Goal: Book appointment/travel/reservation

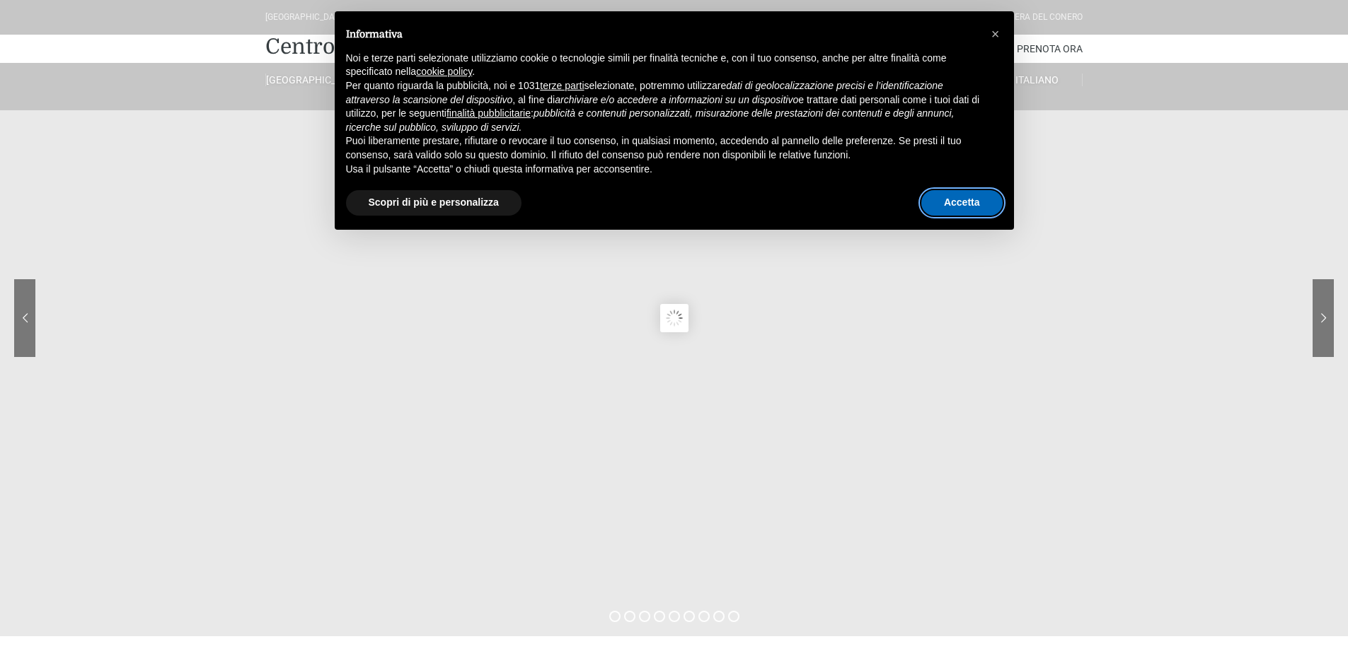
click at [967, 200] on button "Accetta" at bounding box center [961, 202] width 81 height 25
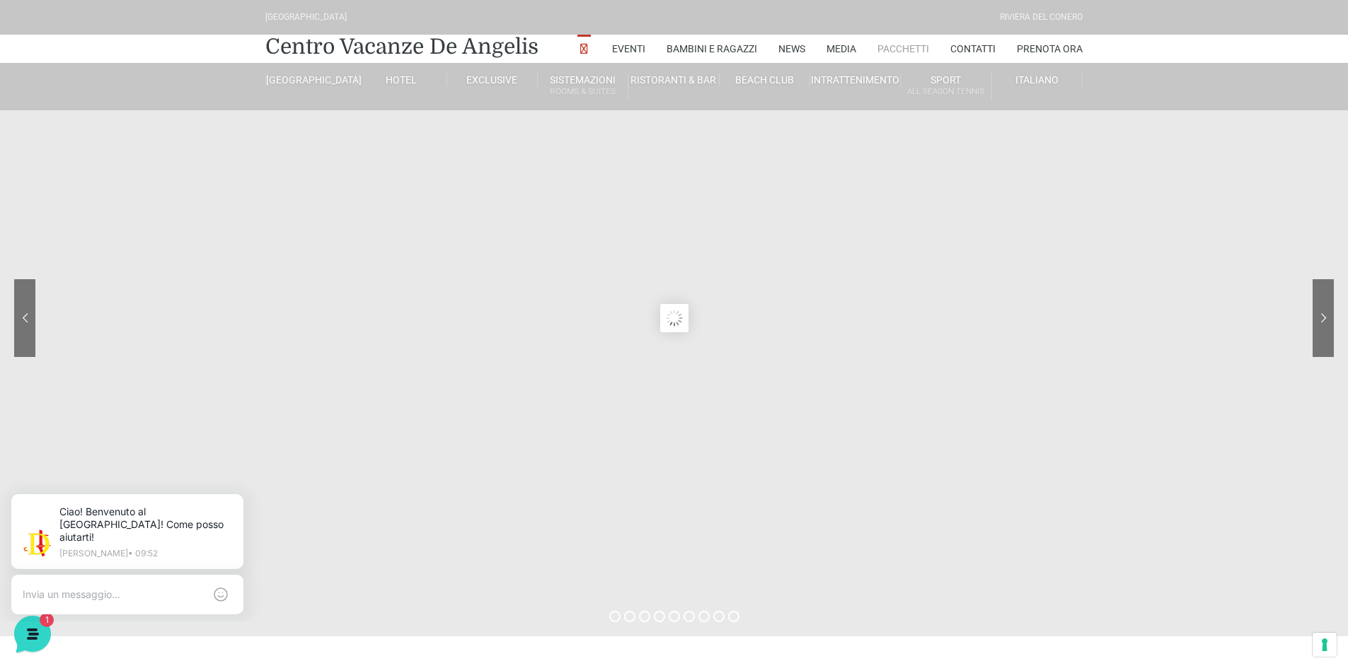
click at [898, 47] on link "Pacchetti" at bounding box center [903, 49] width 52 height 28
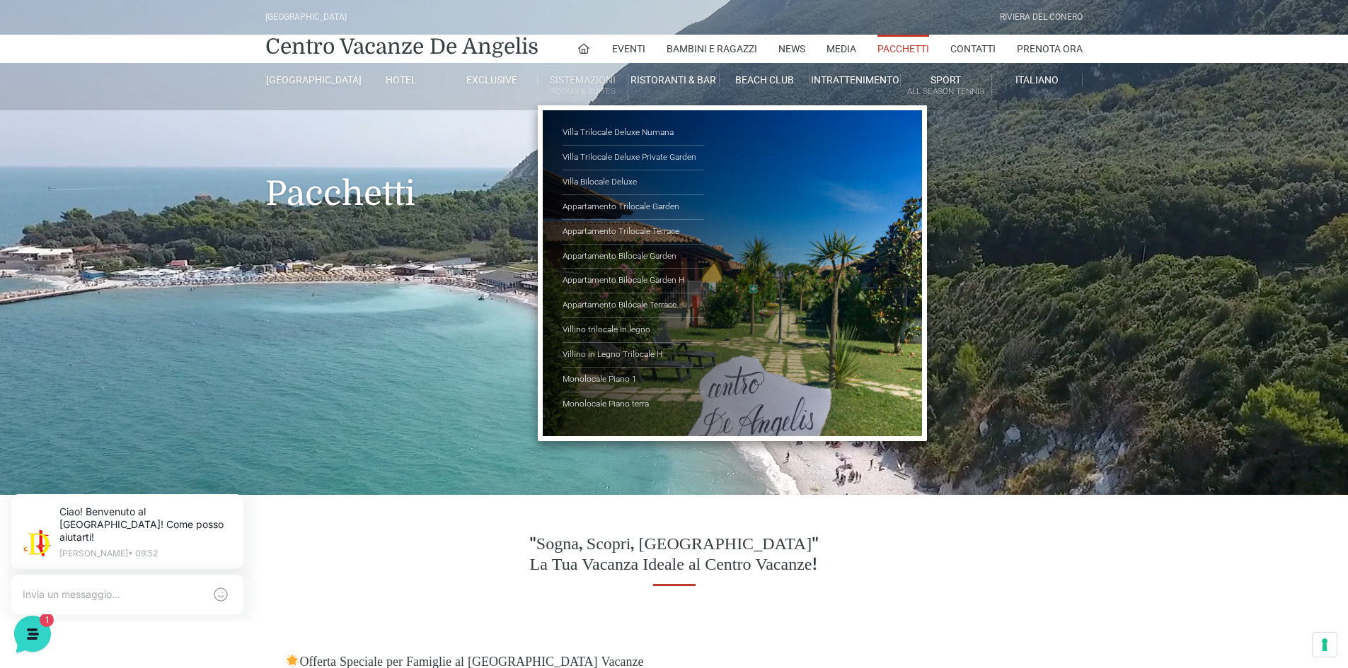
click at [595, 81] on link "Sistemazioni Rooms & Suites" at bounding box center [583, 87] width 91 height 26
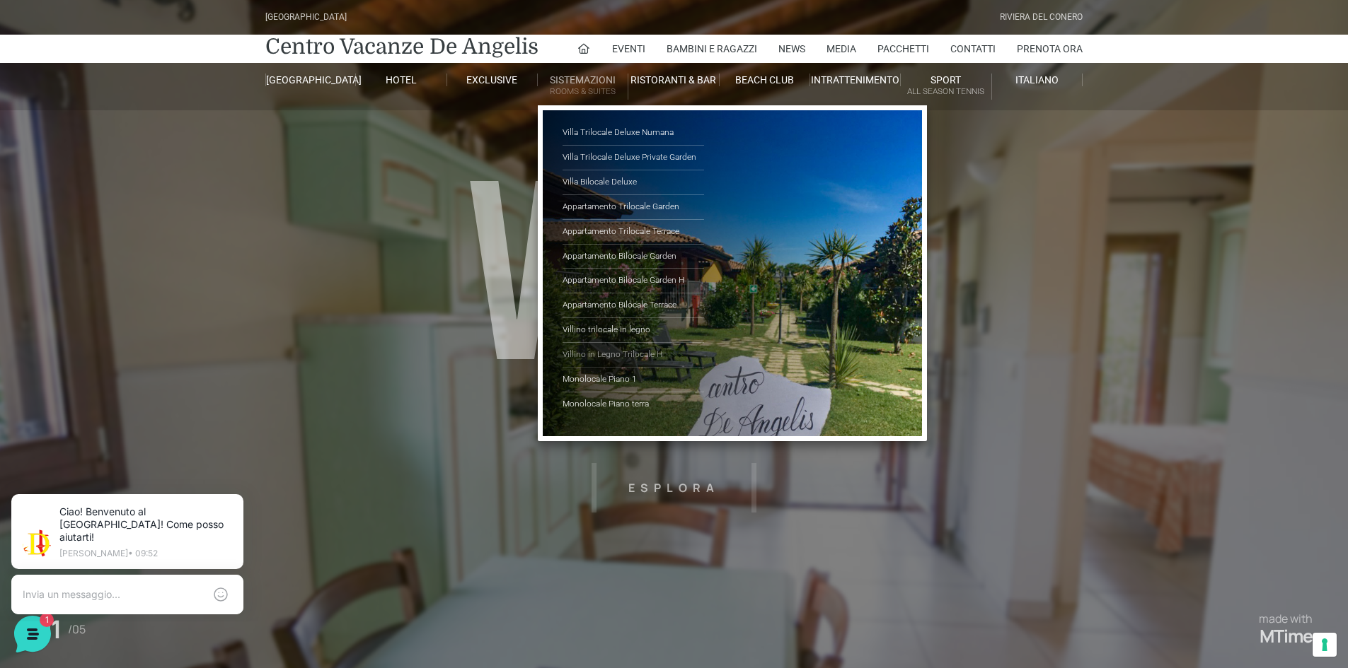
click at [619, 352] on link "Villino in Legno Trilocale H" at bounding box center [632, 355] width 141 height 25
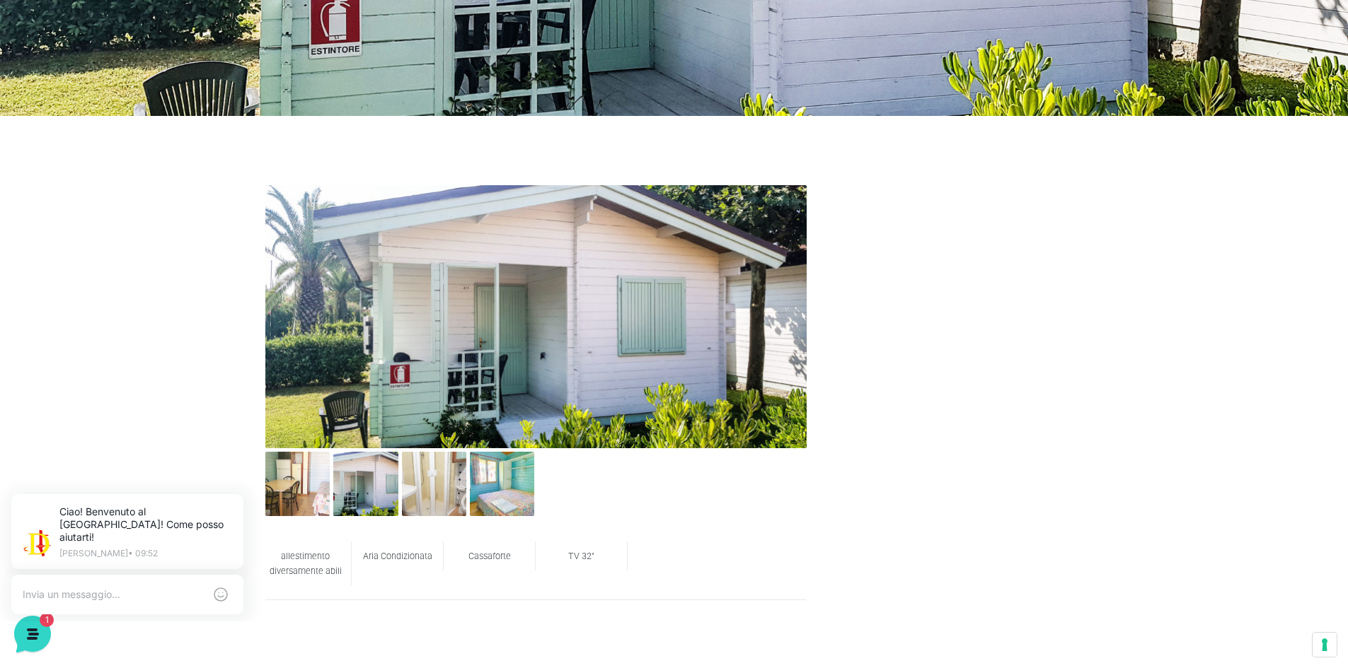
scroll to position [495, 0]
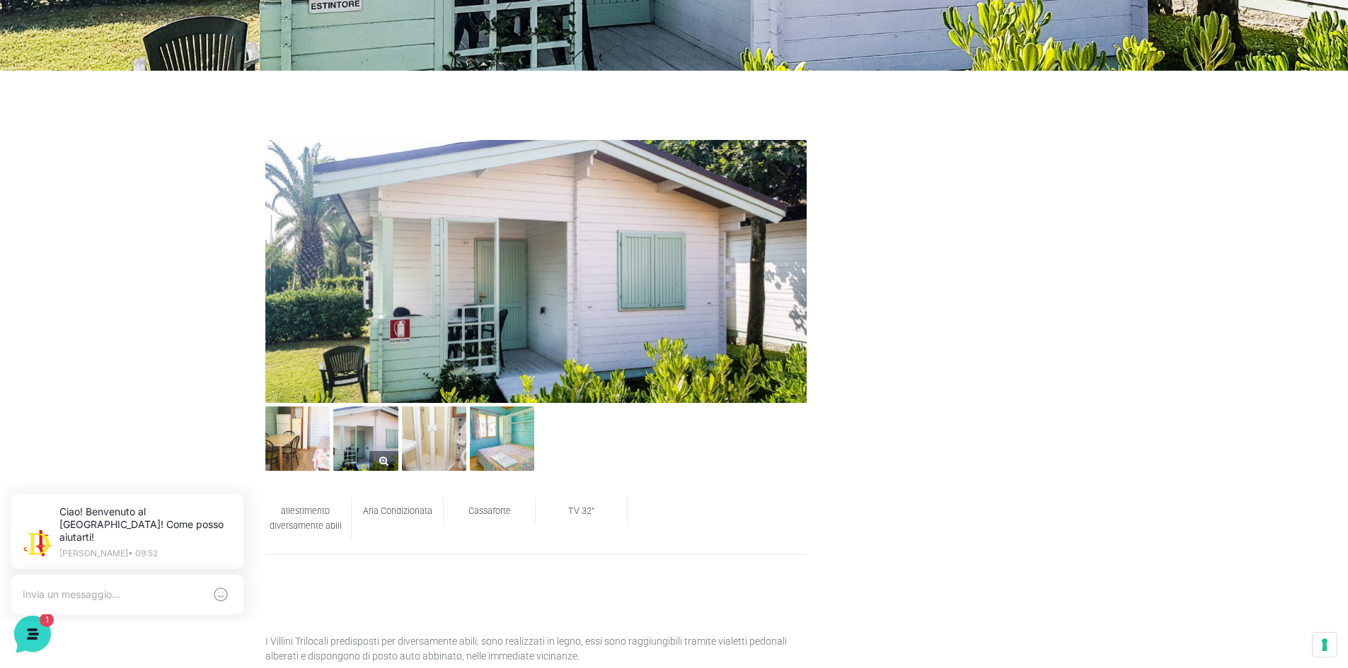
click at [365, 439] on img at bounding box center [365, 439] width 64 height 64
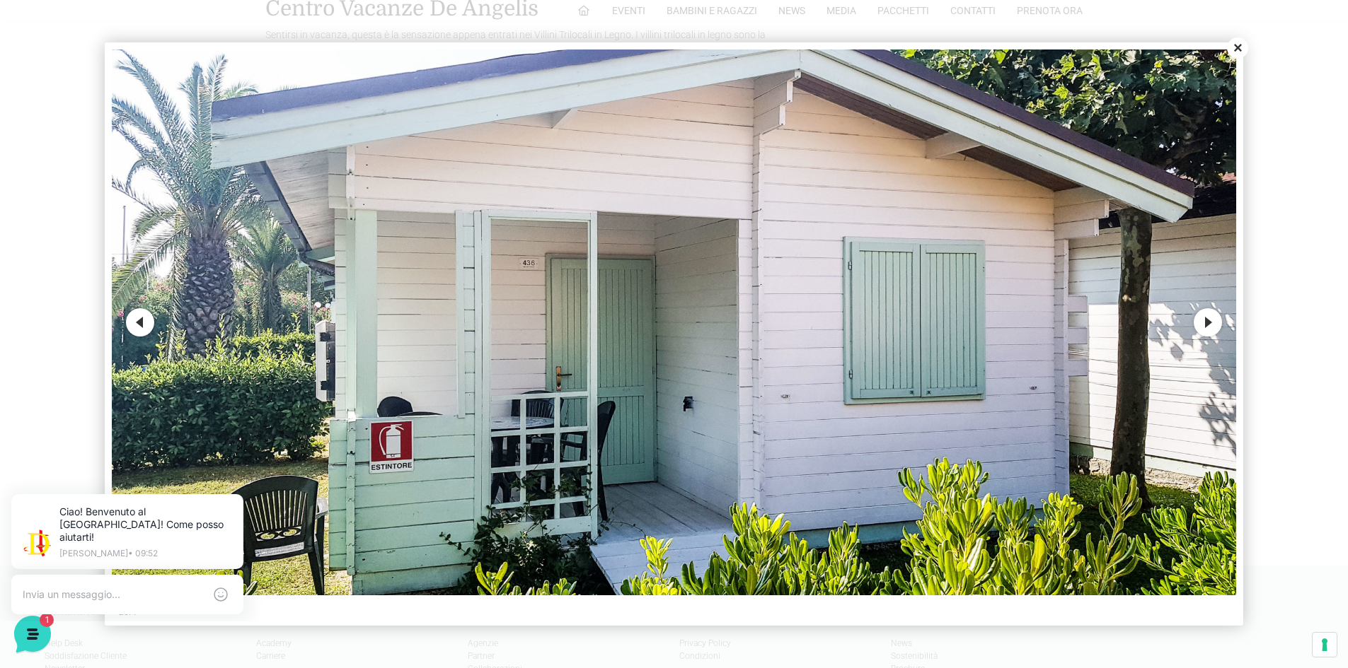
scroll to position [1419, 0]
click at [1200, 322] on button "Next" at bounding box center [1207, 322] width 28 height 28
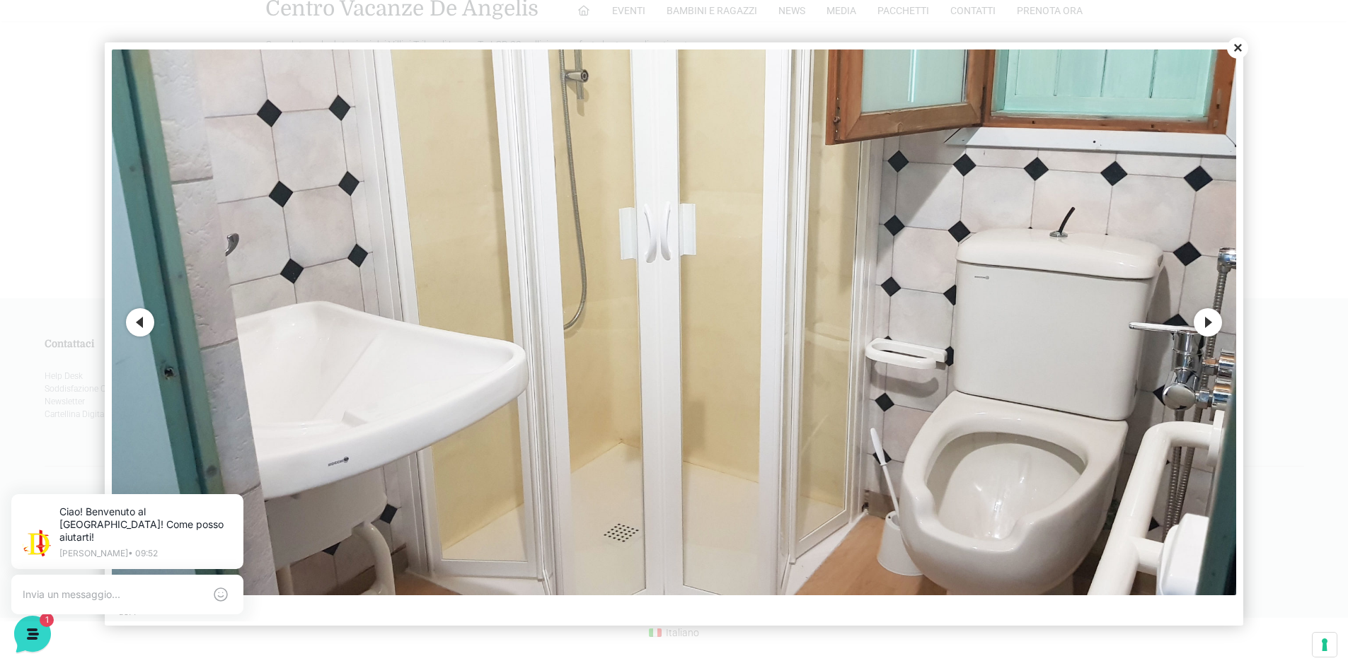
click at [1204, 323] on button "Next" at bounding box center [1207, 322] width 28 height 28
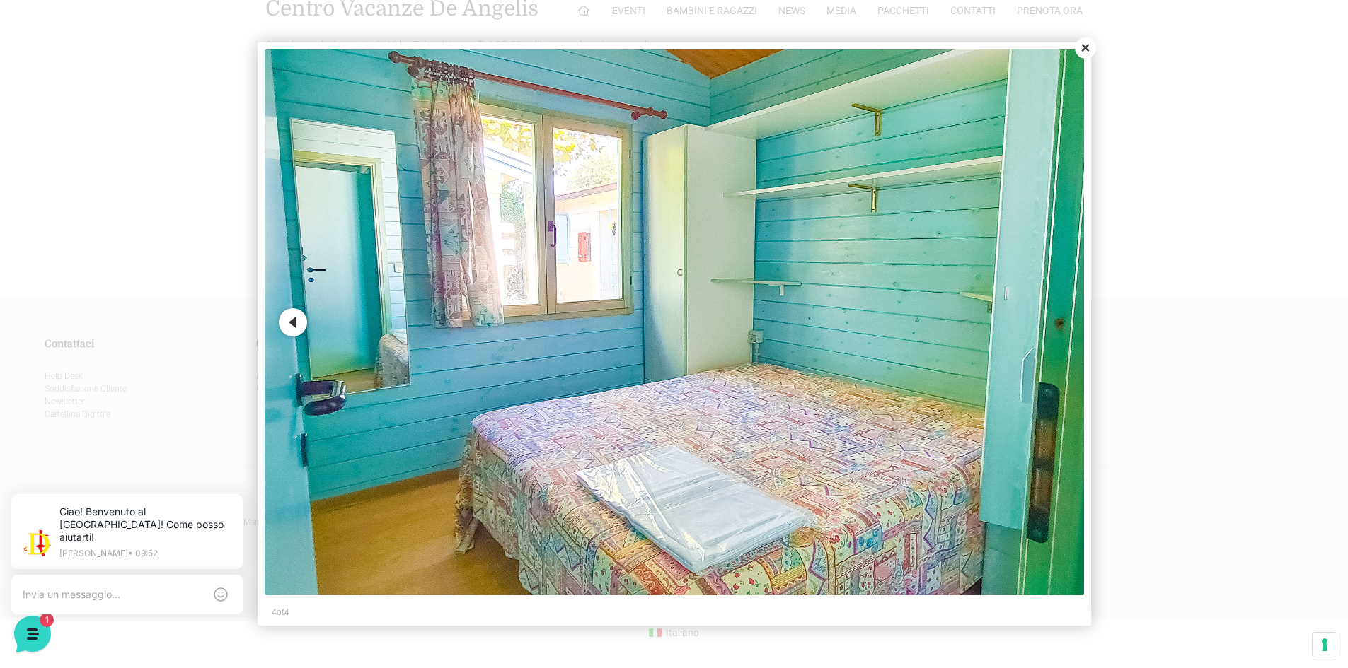
click at [296, 322] on button "Previous" at bounding box center [293, 322] width 28 height 28
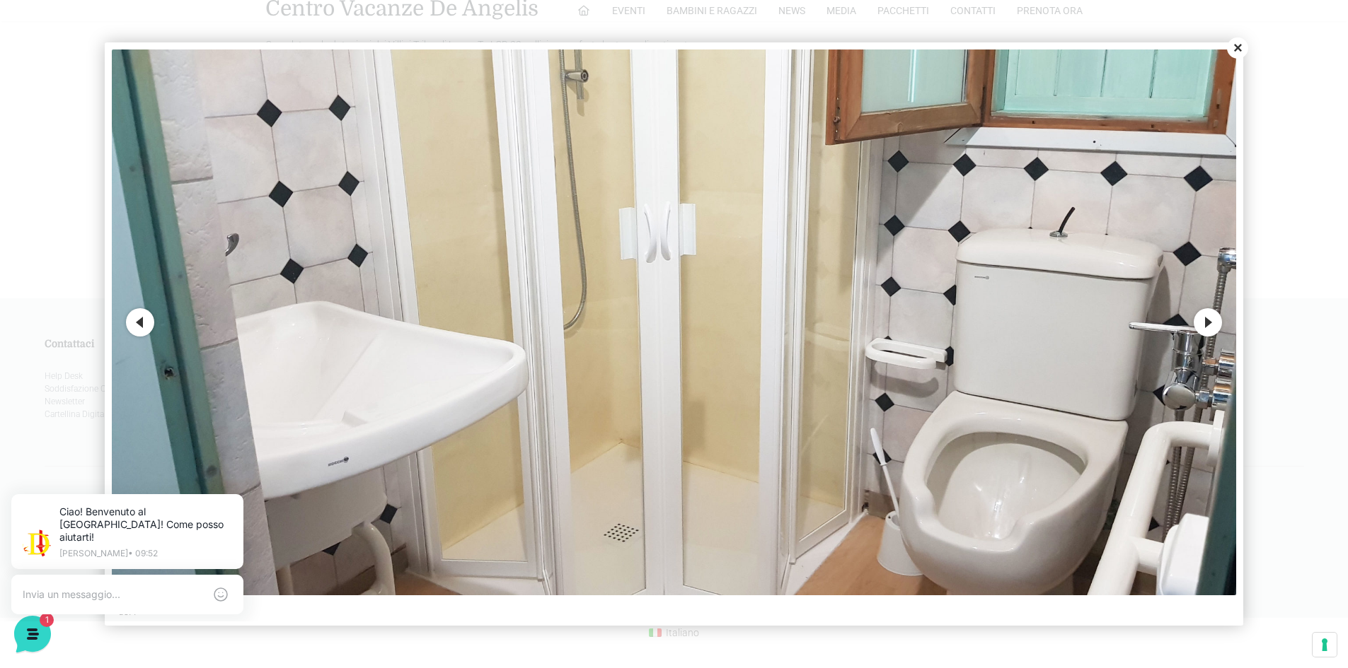
click at [299, 321] on img at bounding box center [674, 323] width 1124 height 546
click at [141, 326] on button "Previous" at bounding box center [140, 322] width 28 height 28
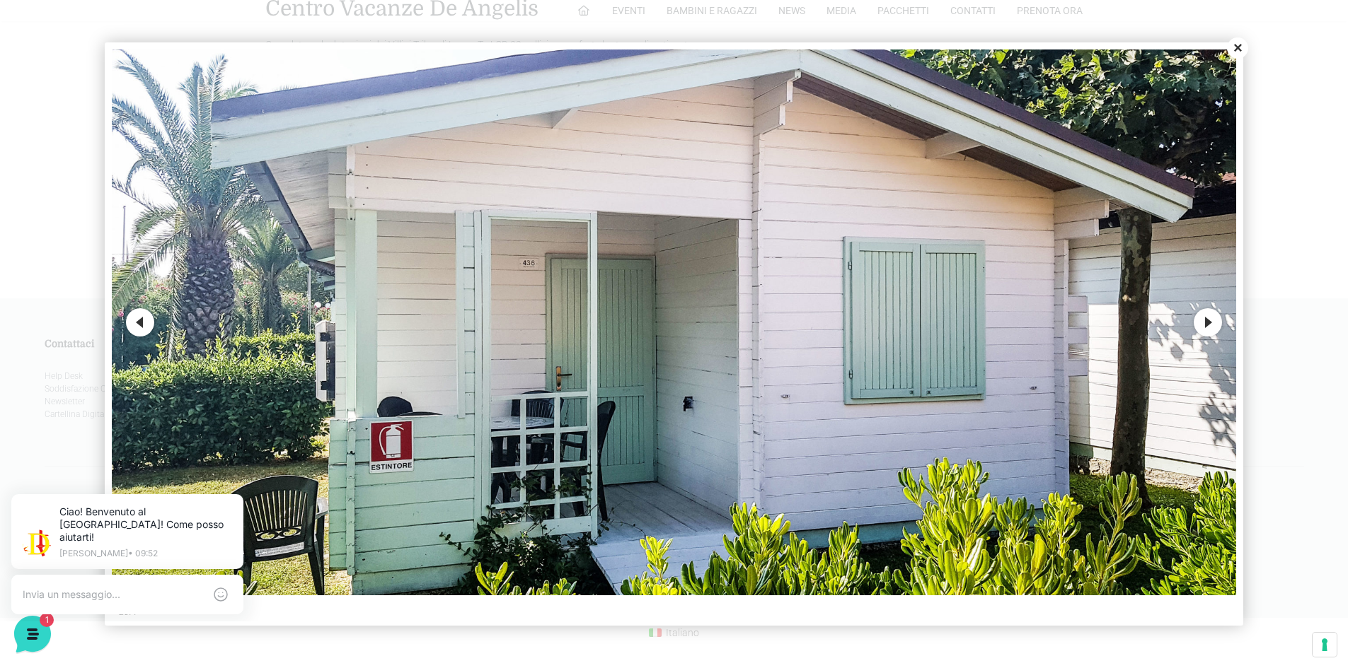
click at [149, 321] on button "Previous" at bounding box center [140, 322] width 28 height 28
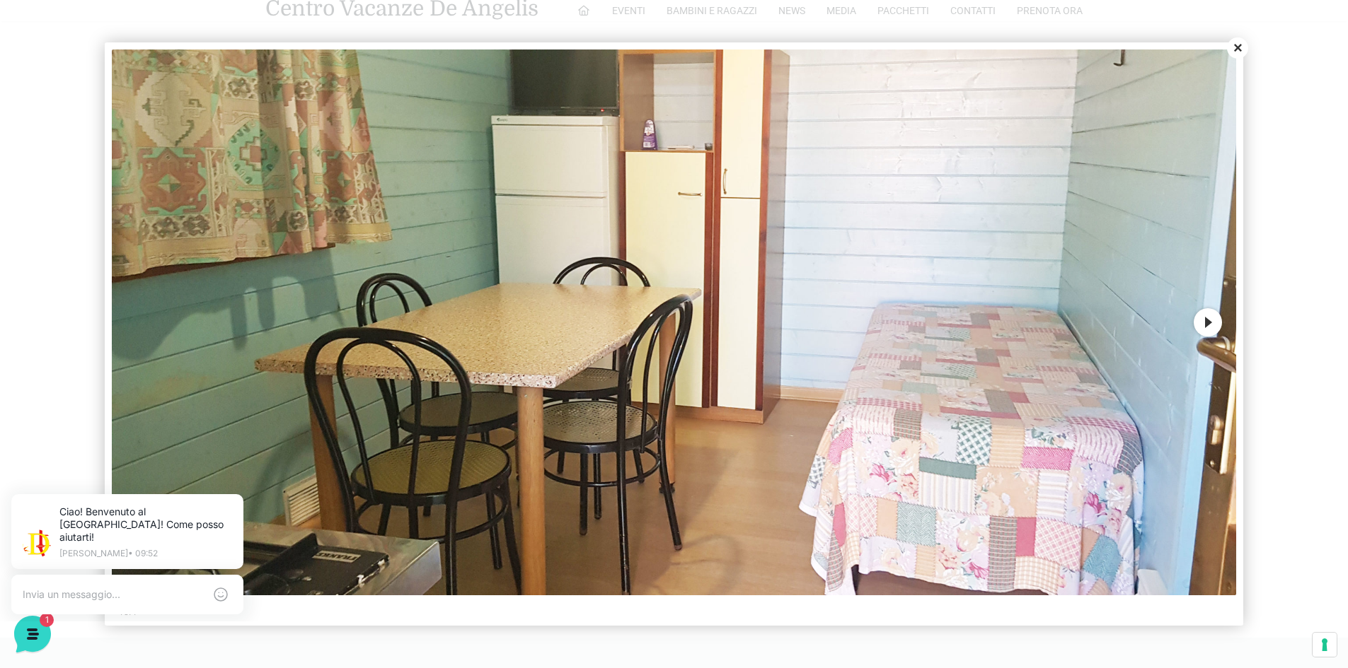
scroll to position [1065, 0]
drag, startPoint x: 1247, startPoint y: 49, endPoint x: 1222, endPoint y: 66, distance: 30.0
click at [1247, 50] on button "Close" at bounding box center [1237, 47] width 21 height 21
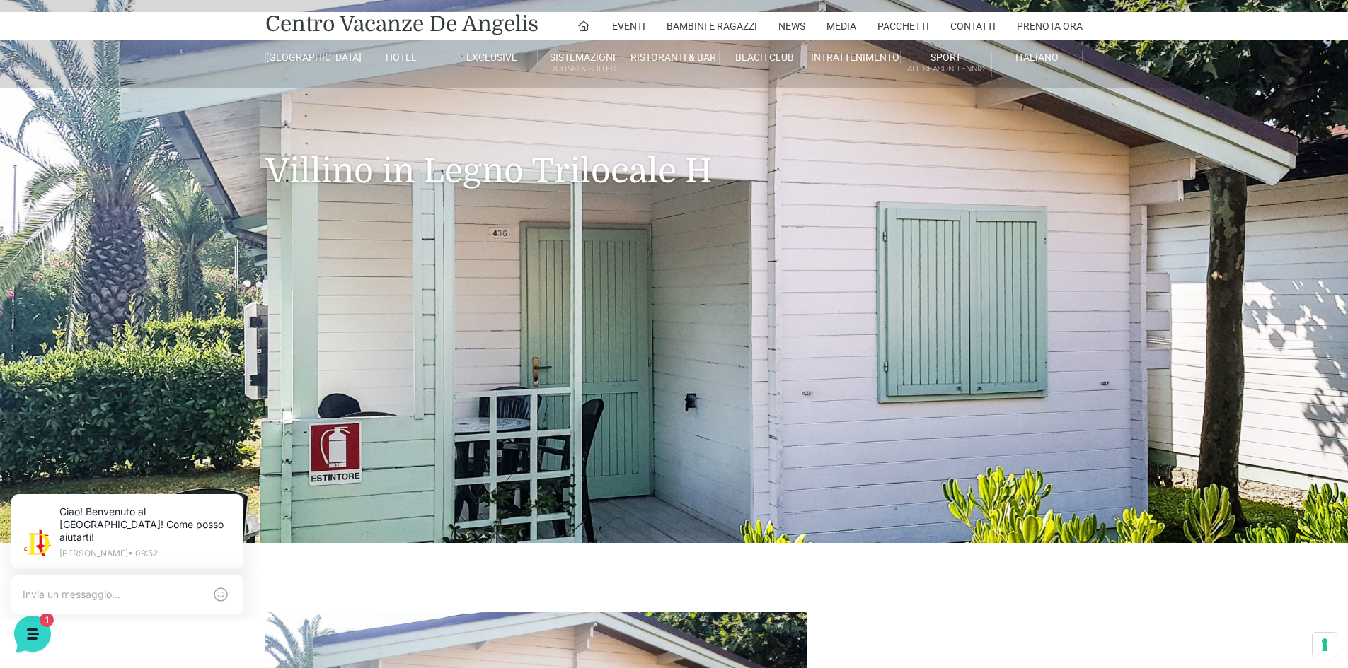
scroll to position [0, 0]
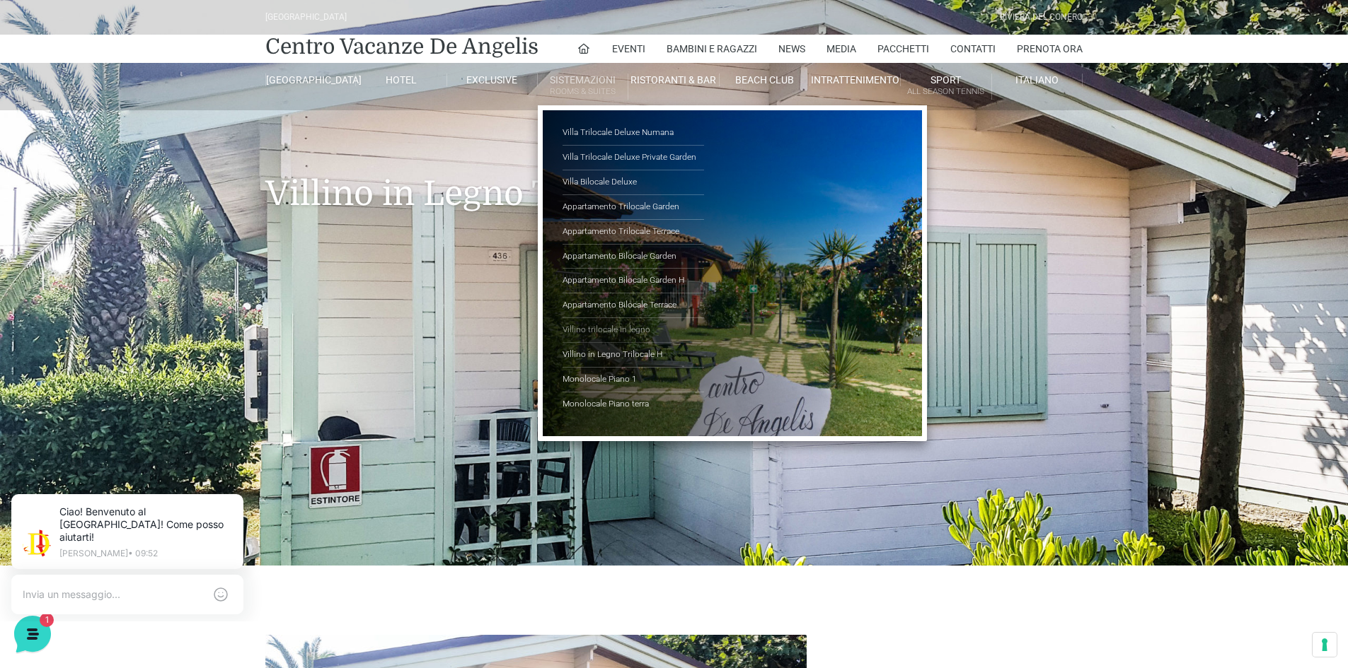
click at [619, 328] on link "Villino trilocale in legno" at bounding box center [632, 330] width 141 height 25
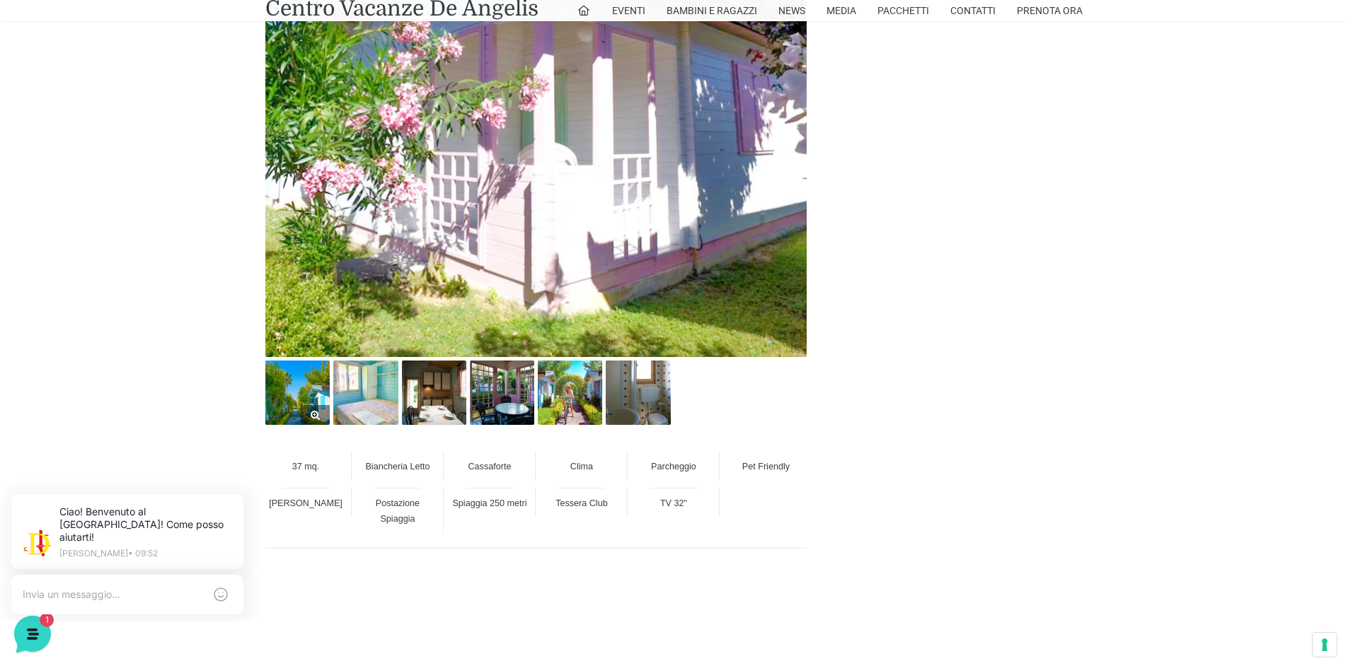
scroll to position [920, 0]
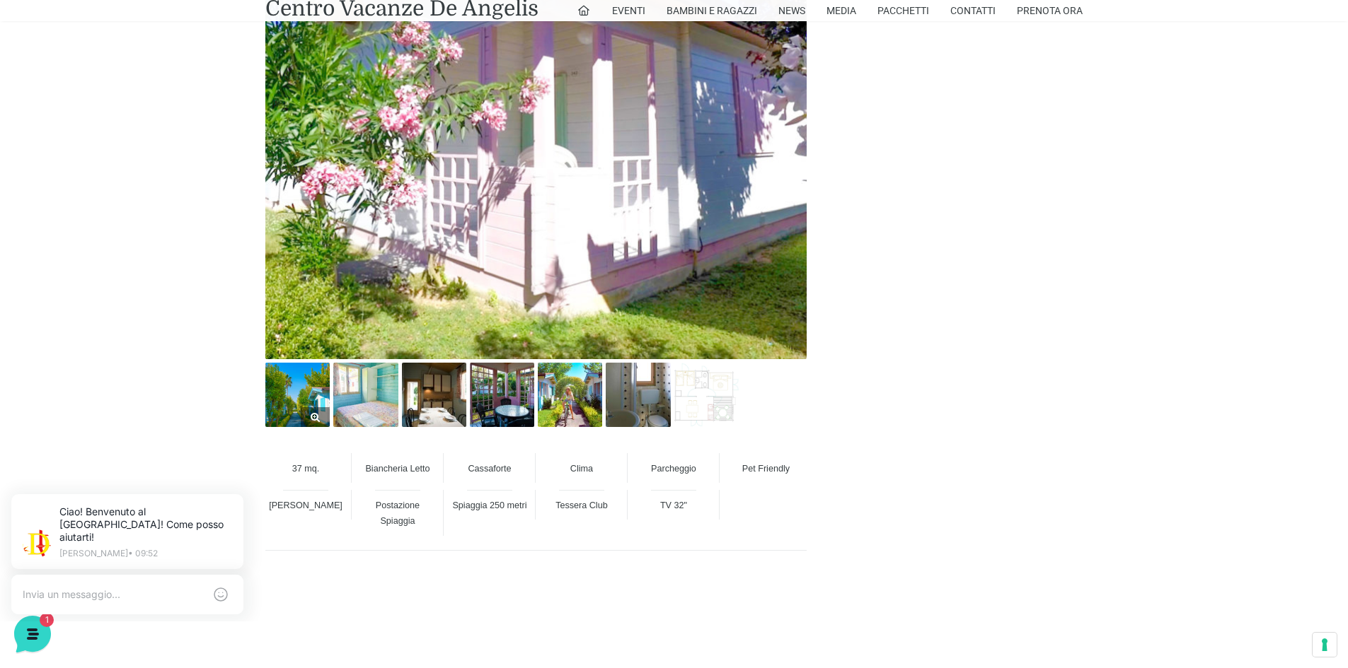
click at [296, 398] on img at bounding box center [297, 395] width 64 height 64
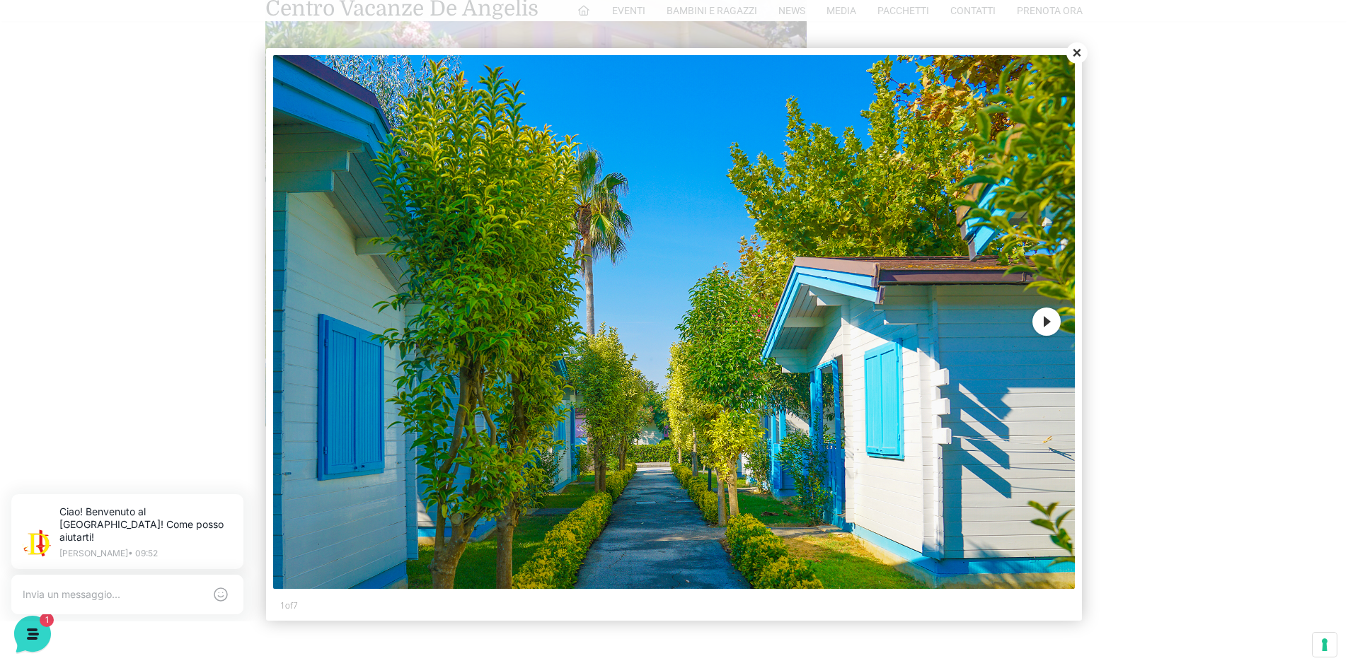
click at [1053, 320] on button "Next" at bounding box center [1046, 322] width 28 height 28
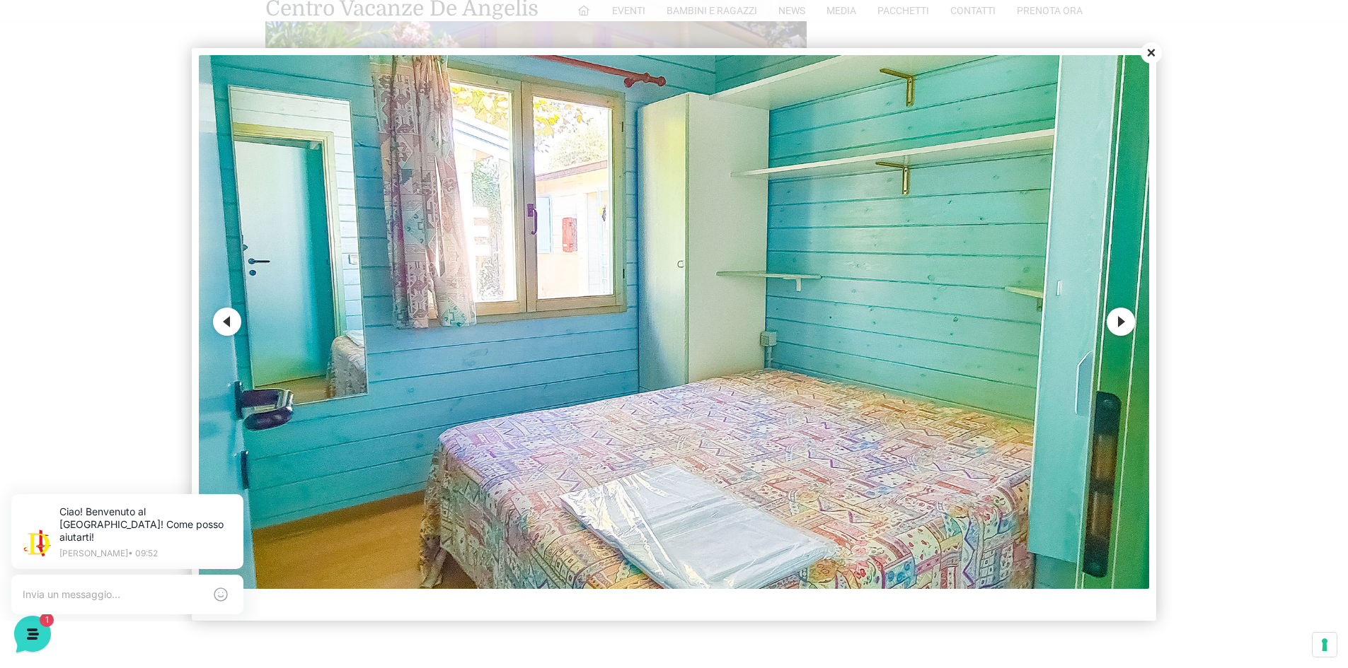
click at [1130, 319] on button "Next" at bounding box center [1120, 322] width 28 height 28
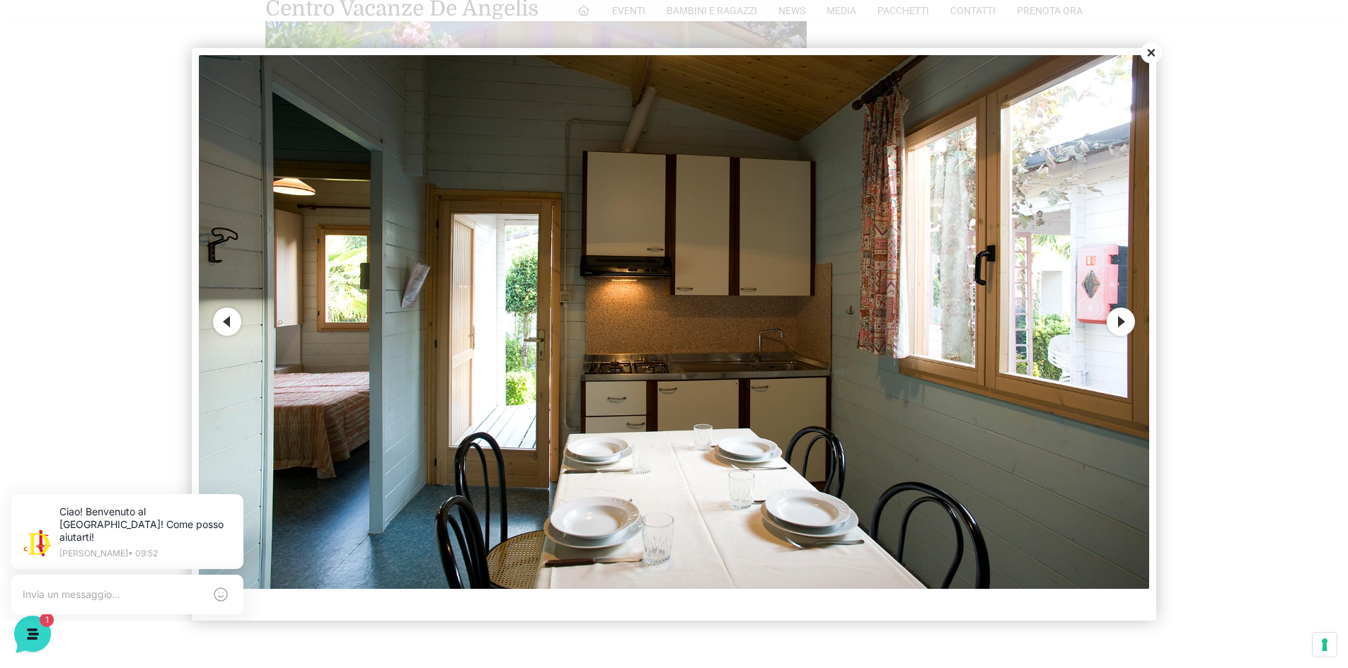
click at [1130, 319] on button "Next" at bounding box center [1120, 322] width 28 height 28
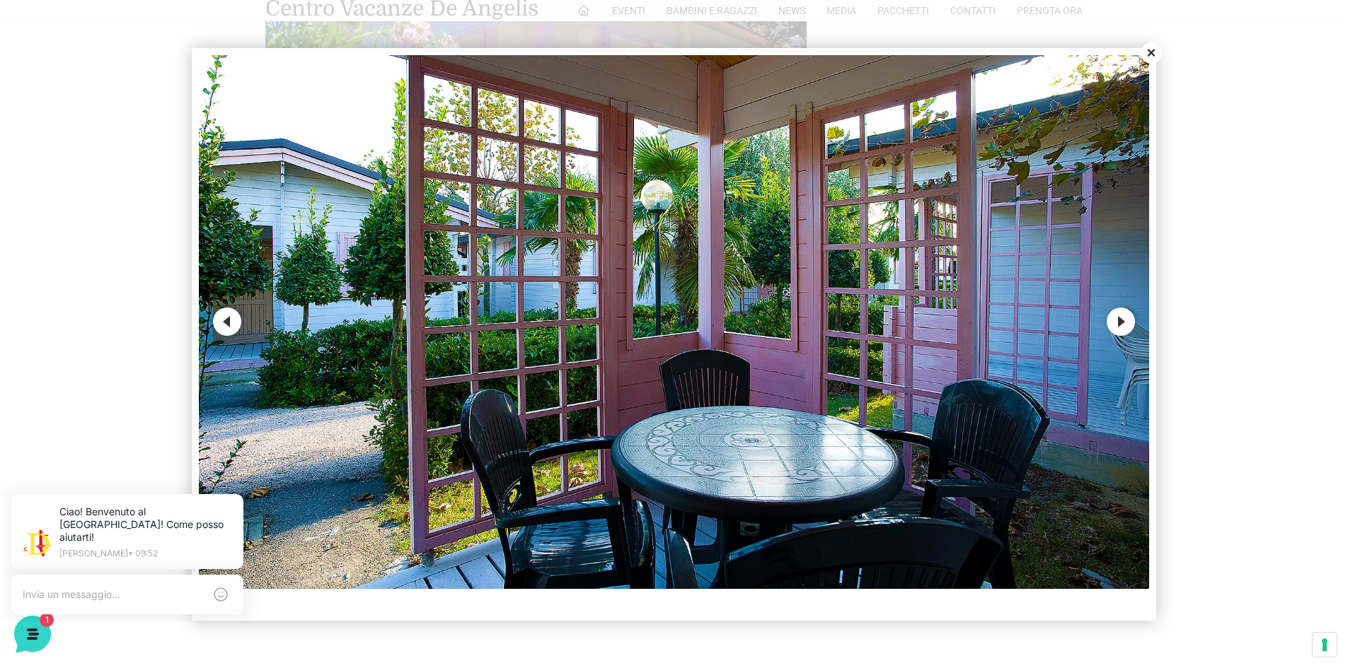
click at [1129, 320] on button "Next" at bounding box center [1120, 322] width 28 height 28
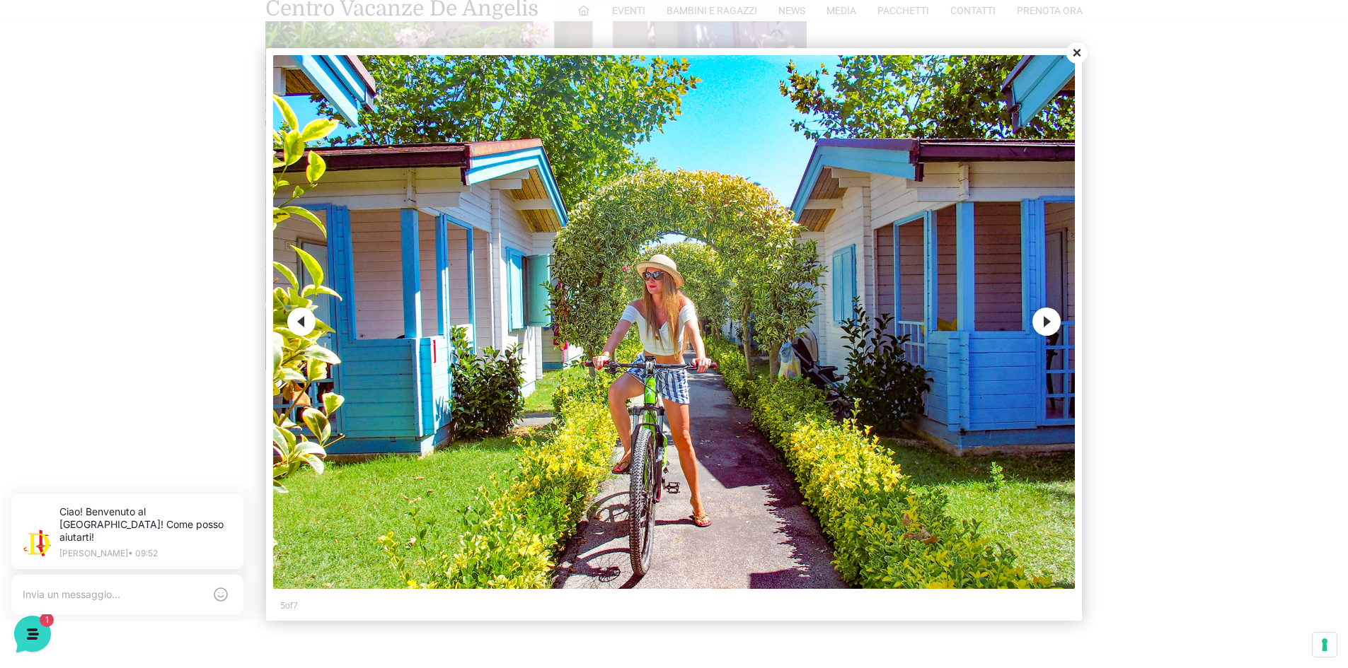
scroll to position [1203, 0]
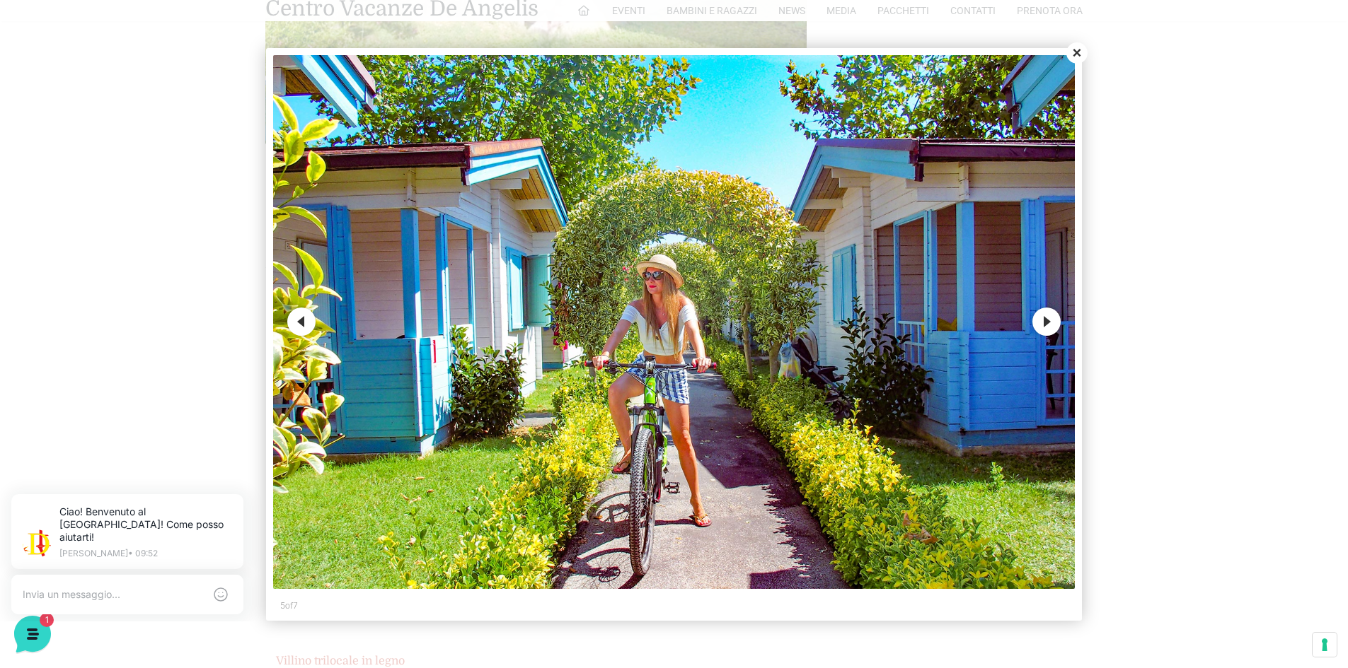
click at [294, 324] on button "Previous" at bounding box center [301, 322] width 28 height 28
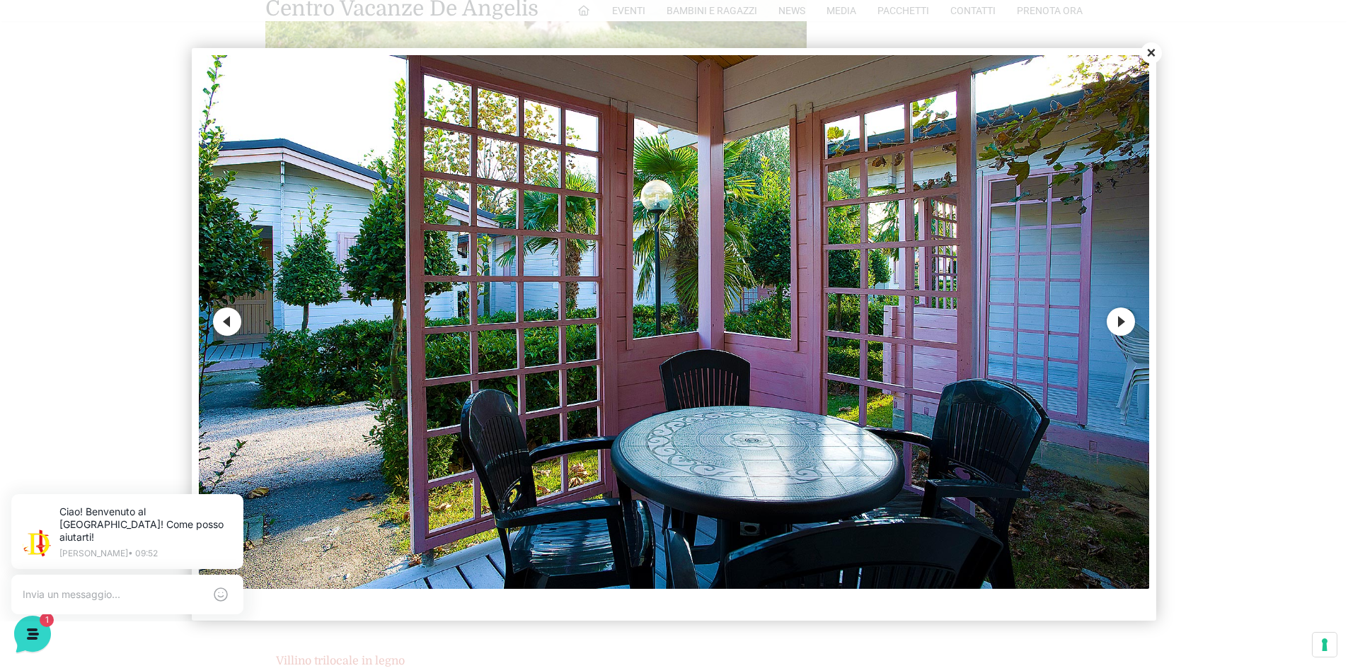
click at [225, 318] on button "Previous" at bounding box center [227, 322] width 28 height 28
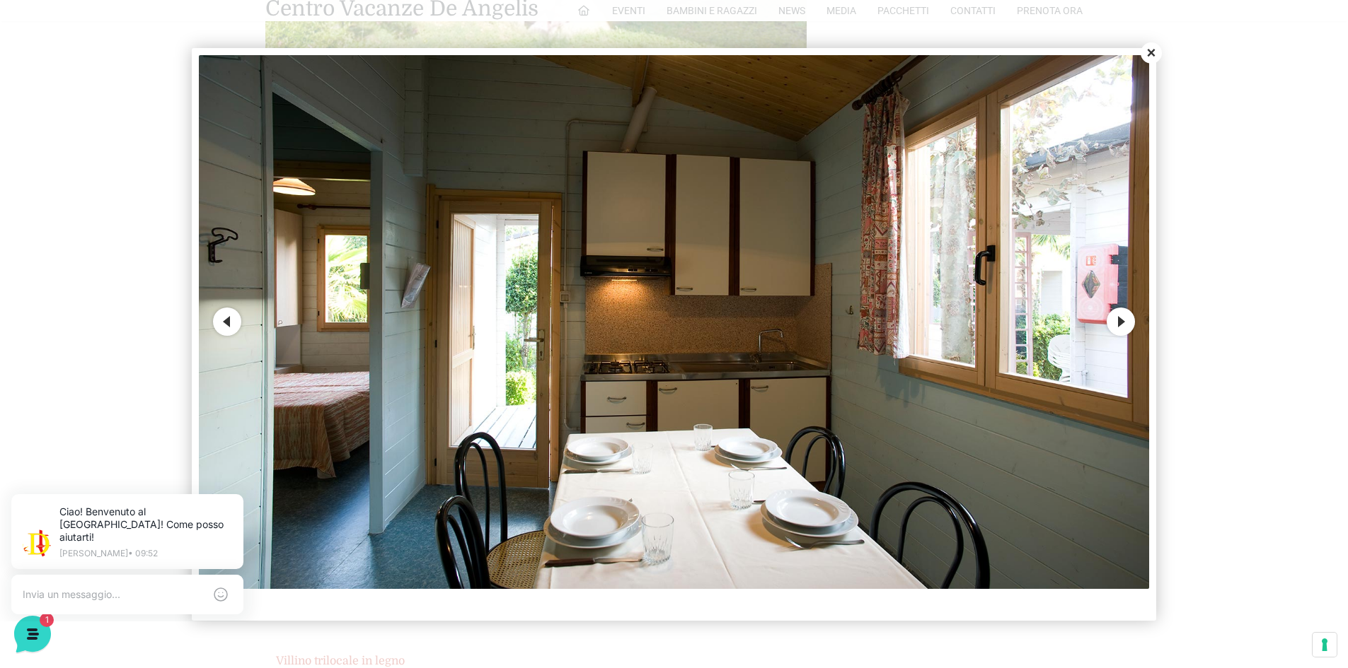
click at [224, 325] on button "Previous" at bounding box center [227, 322] width 28 height 28
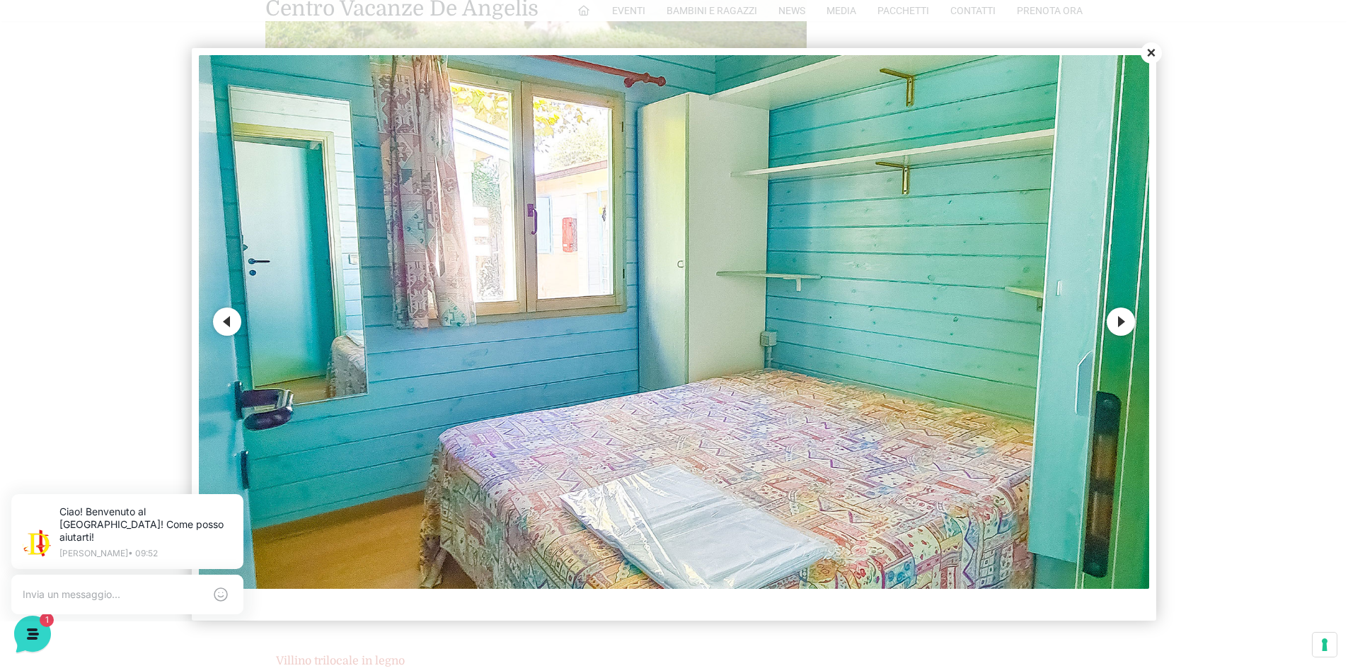
click at [226, 325] on button "Previous" at bounding box center [227, 322] width 28 height 28
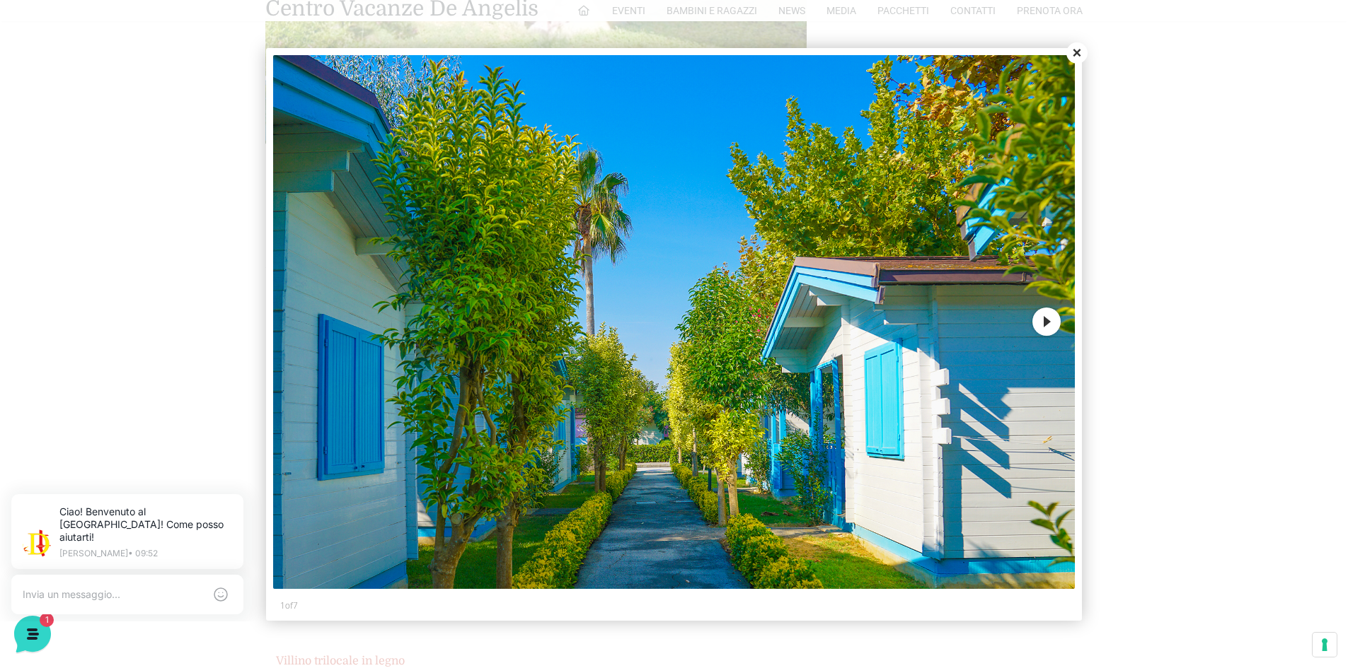
click at [1043, 319] on button "Next" at bounding box center [1046, 322] width 28 height 28
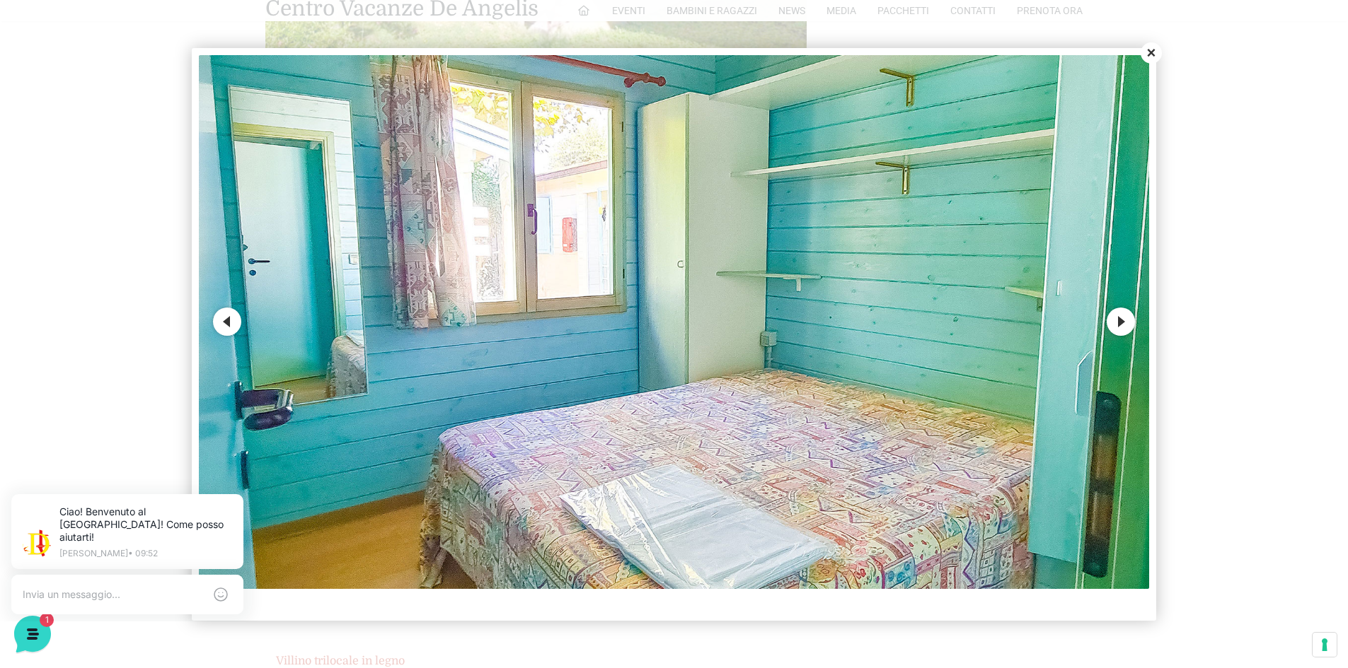
click at [1130, 325] on button "Next" at bounding box center [1120, 322] width 28 height 28
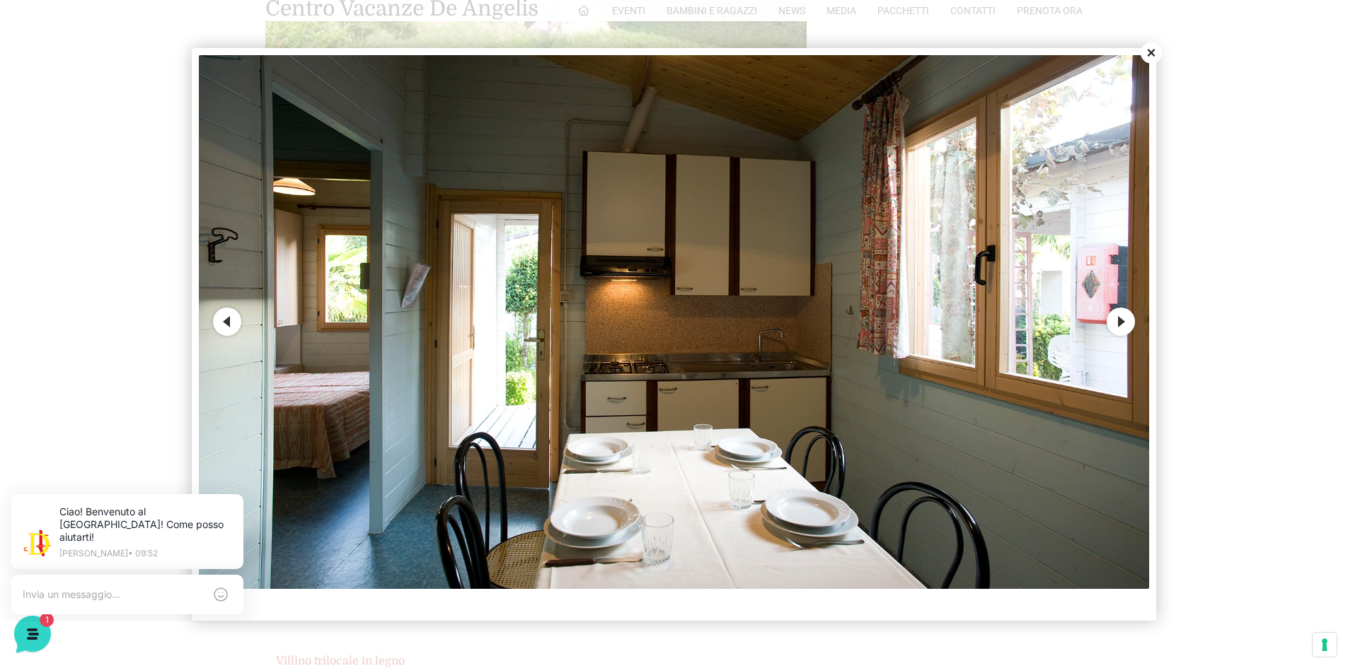
click at [1126, 324] on button "Next" at bounding box center [1120, 322] width 28 height 28
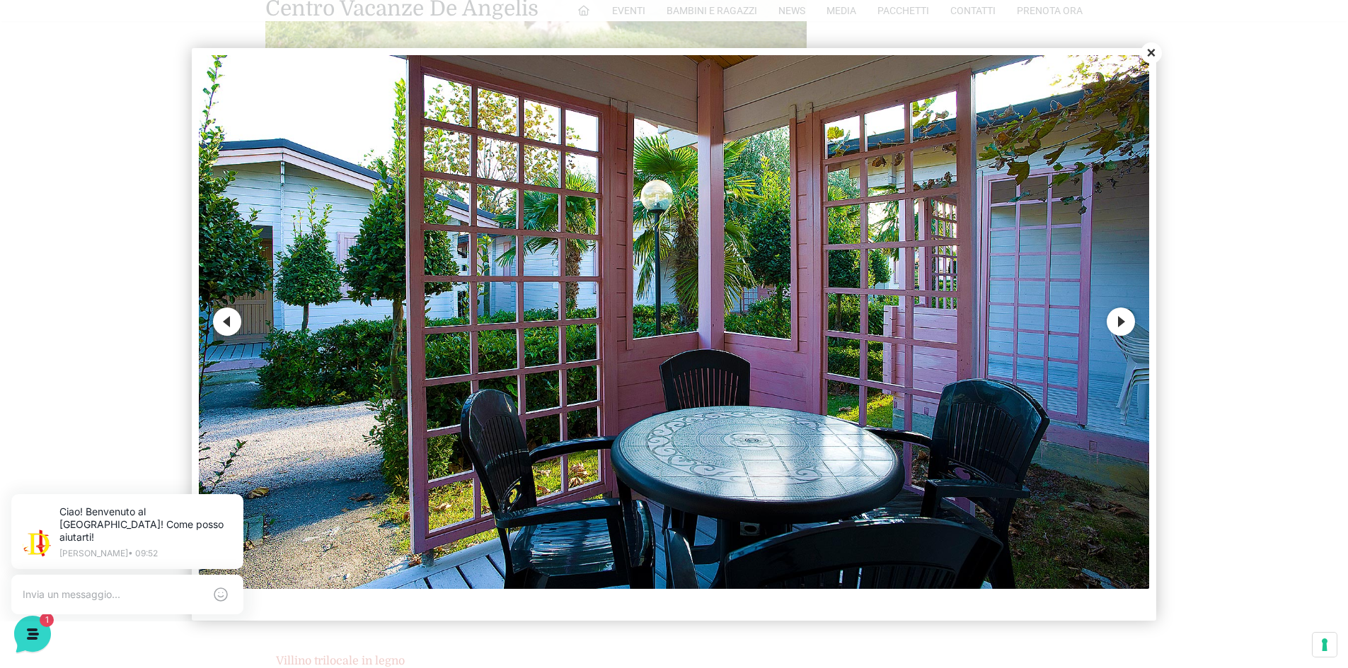
click at [1126, 324] on button "Next" at bounding box center [1120, 322] width 28 height 28
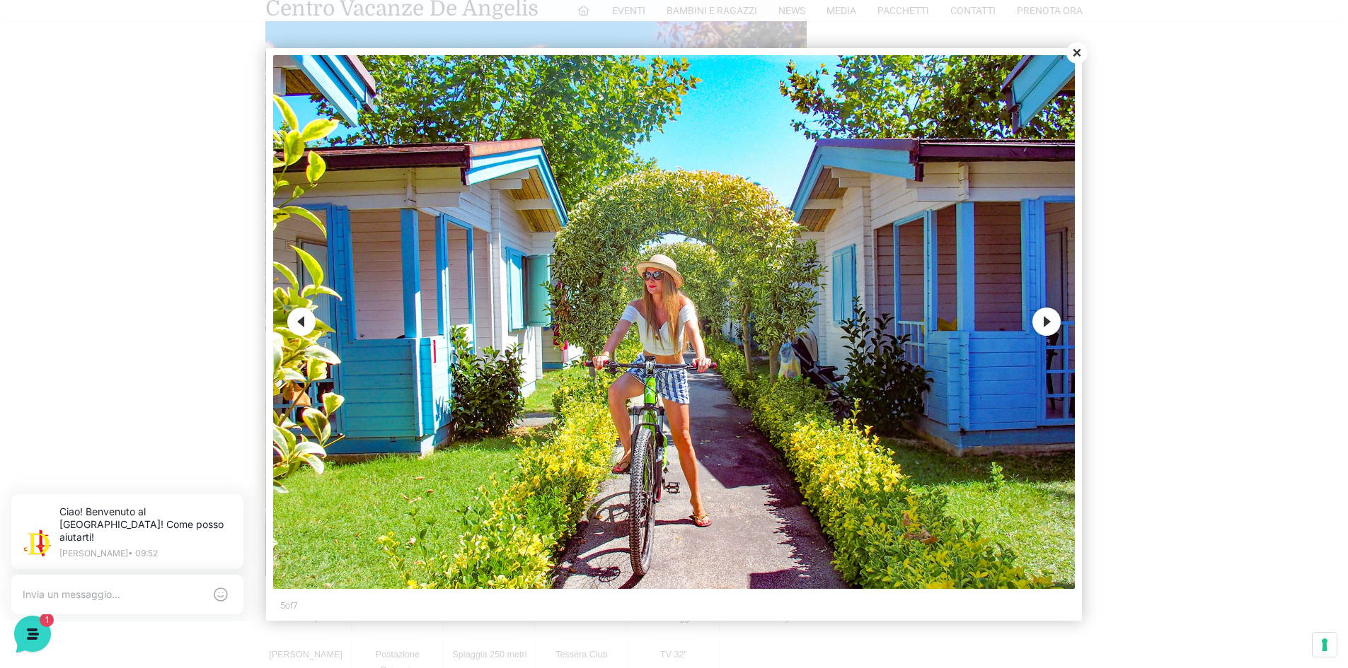
scroll to position [707, 0]
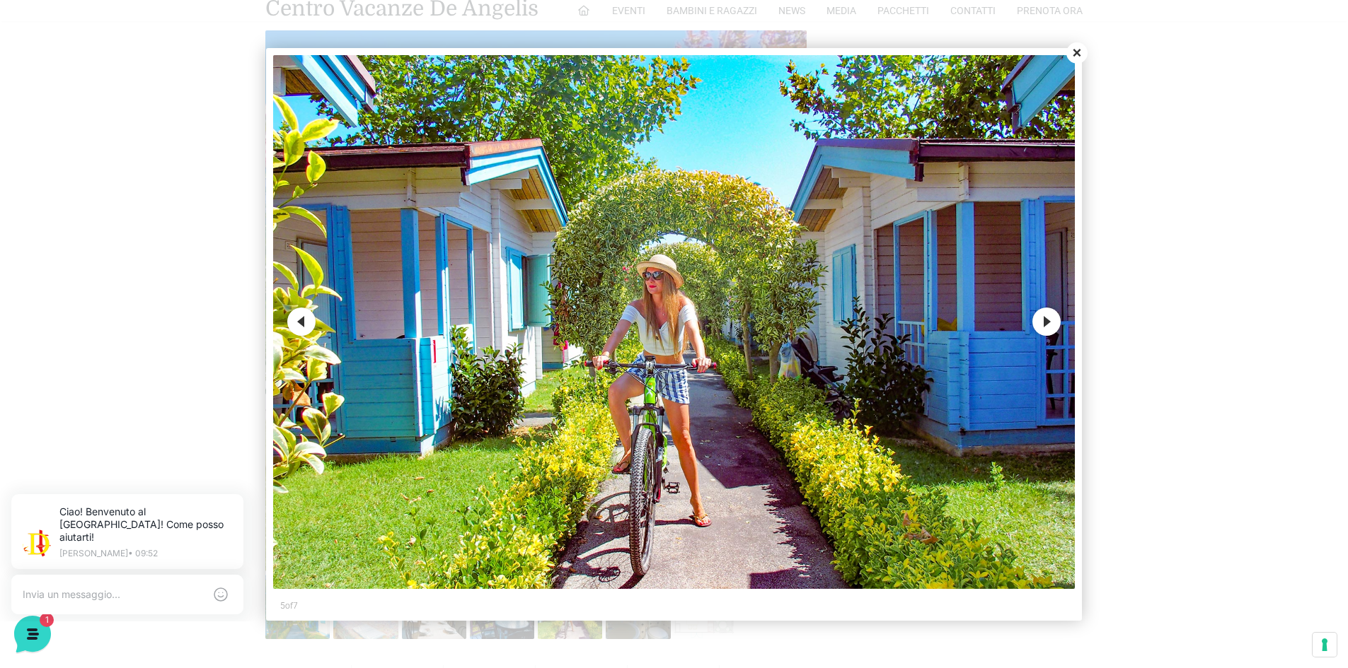
click at [1041, 324] on button "Next" at bounding box center [1046, 322] width 28 height 28
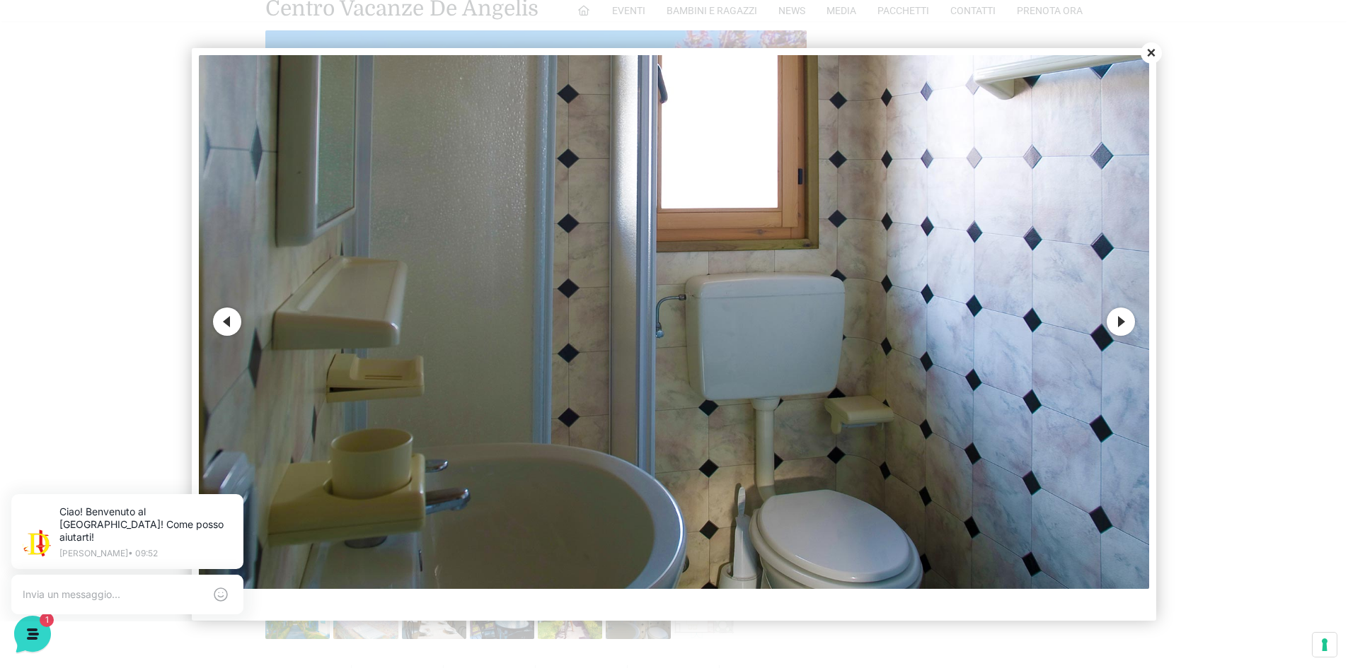
click at [1118, 318] on button "Next" at bounding box center [1120, 322] width 28 height 28
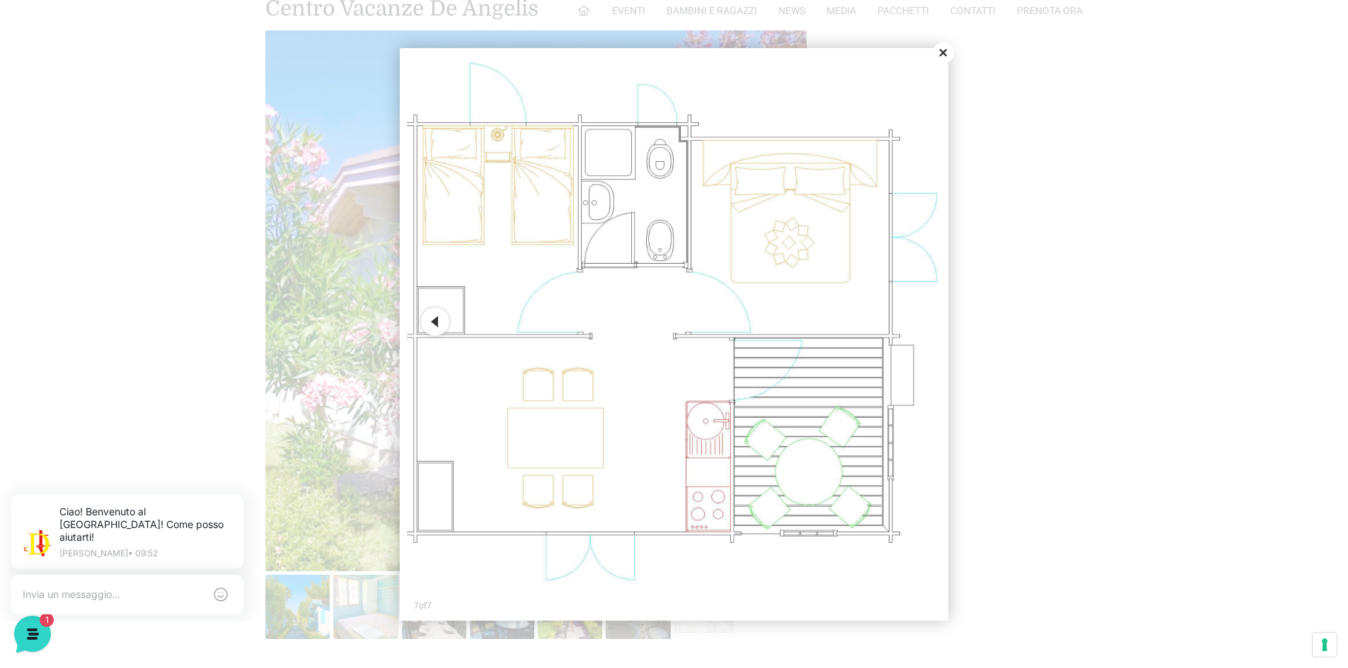
click at [942, 47] on button "Close" at bounding box center [942, 52] width 21 height 21
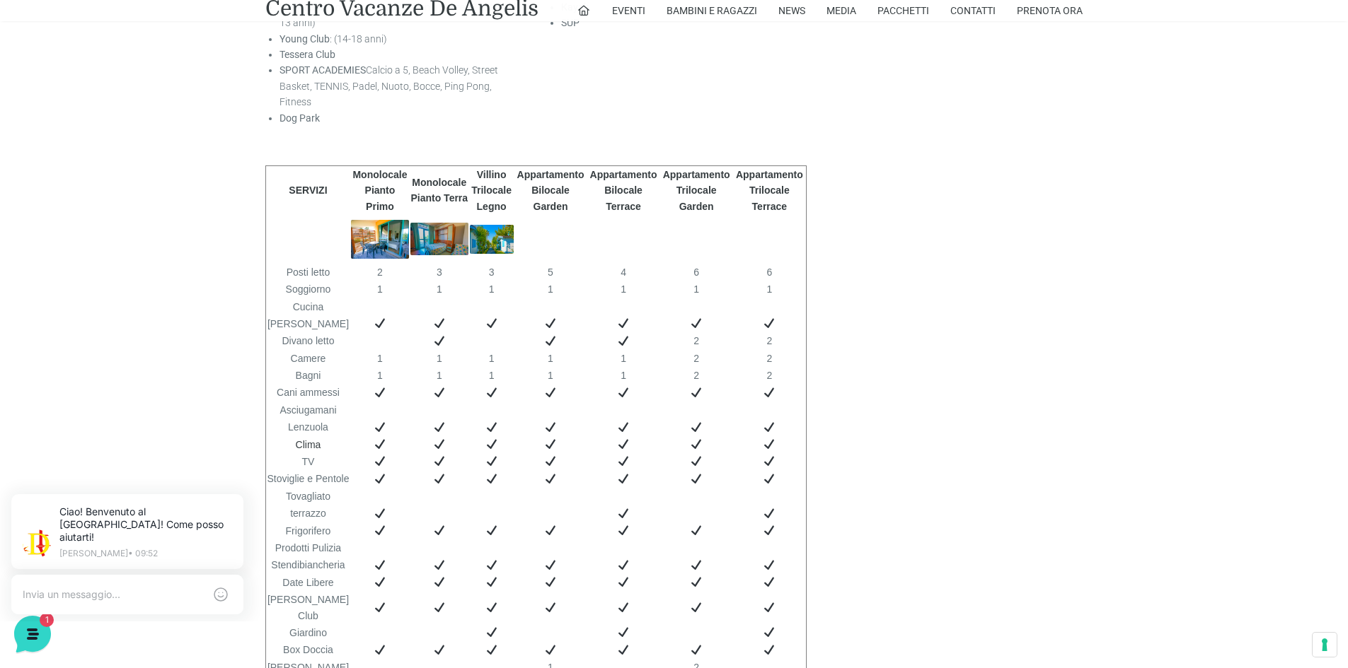
scroll to position [2759, 0]
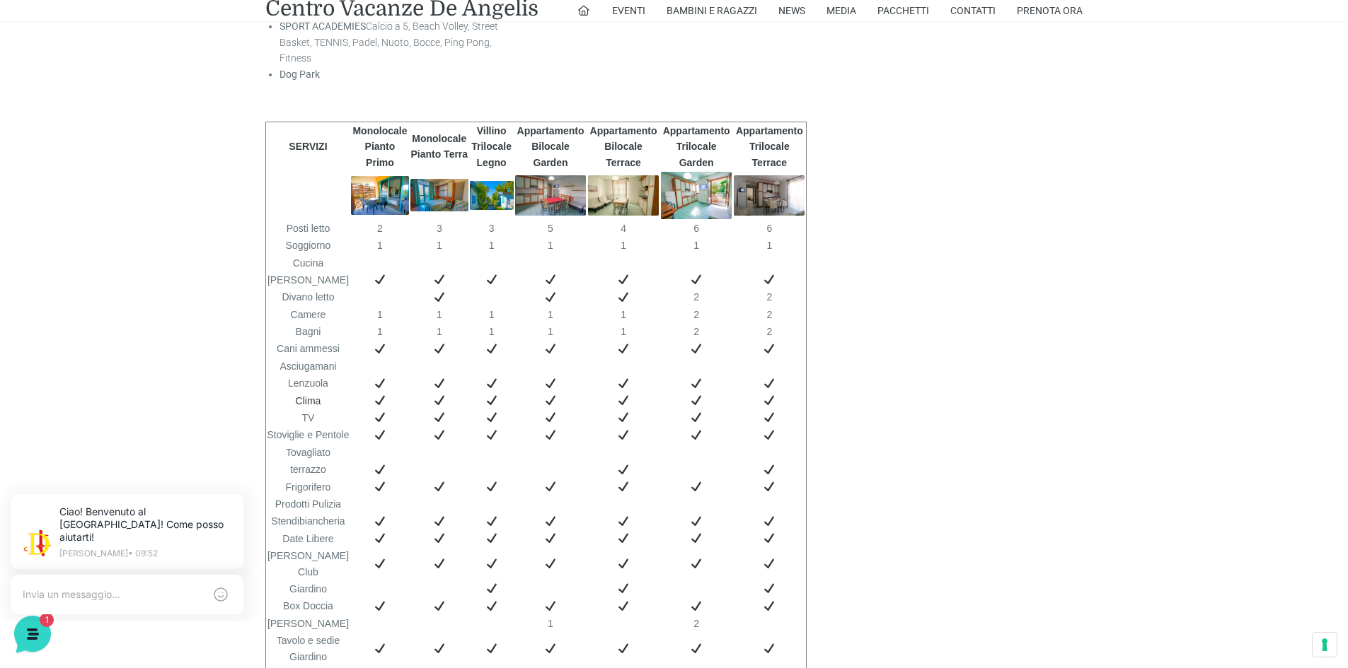
click at [694, 179] on img at bounding box center [696, 195] width 71 height 47
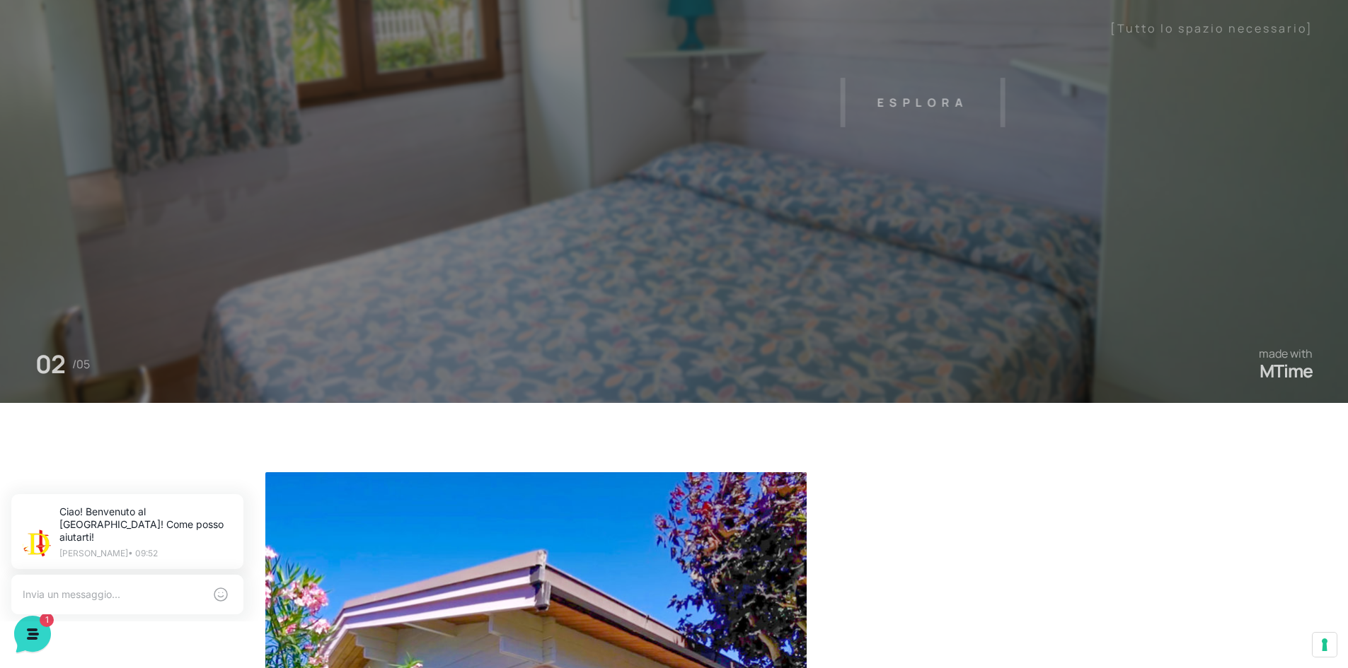
scroll to position [0, 0]
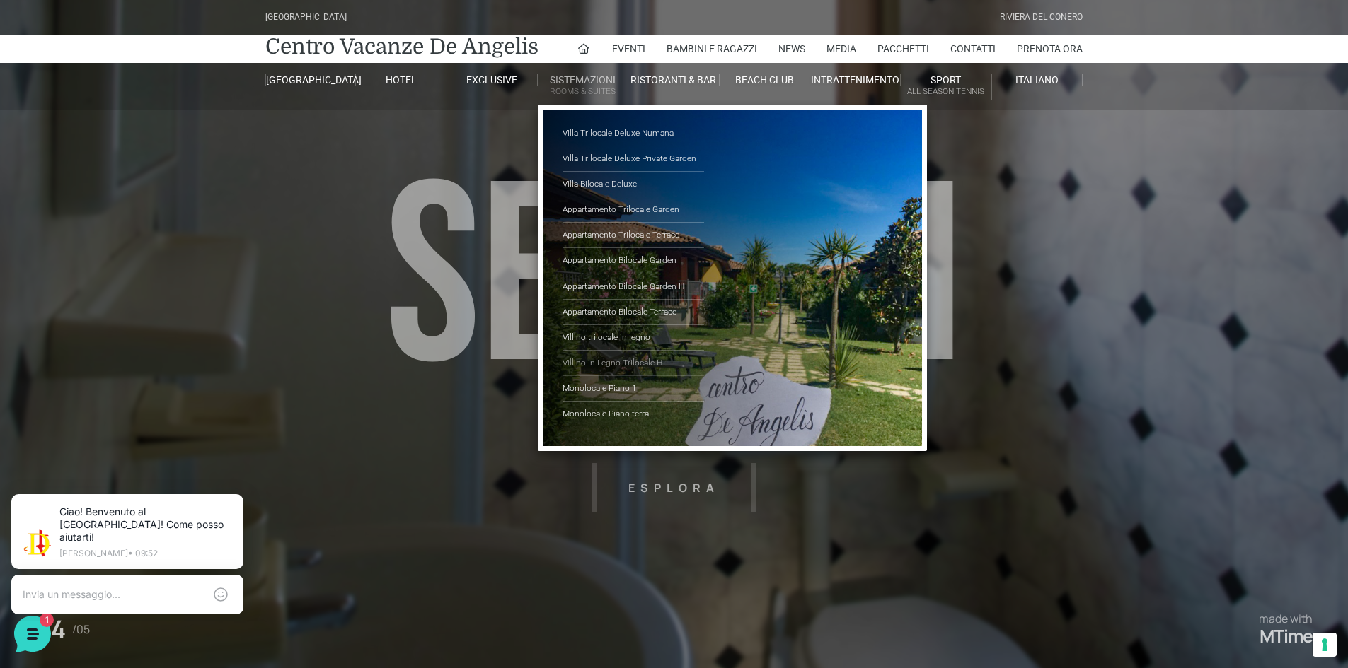
click at [654, 363] on link "Villino in Legno Trilocale H" at bounding box center [632, 363] width 141 height 25
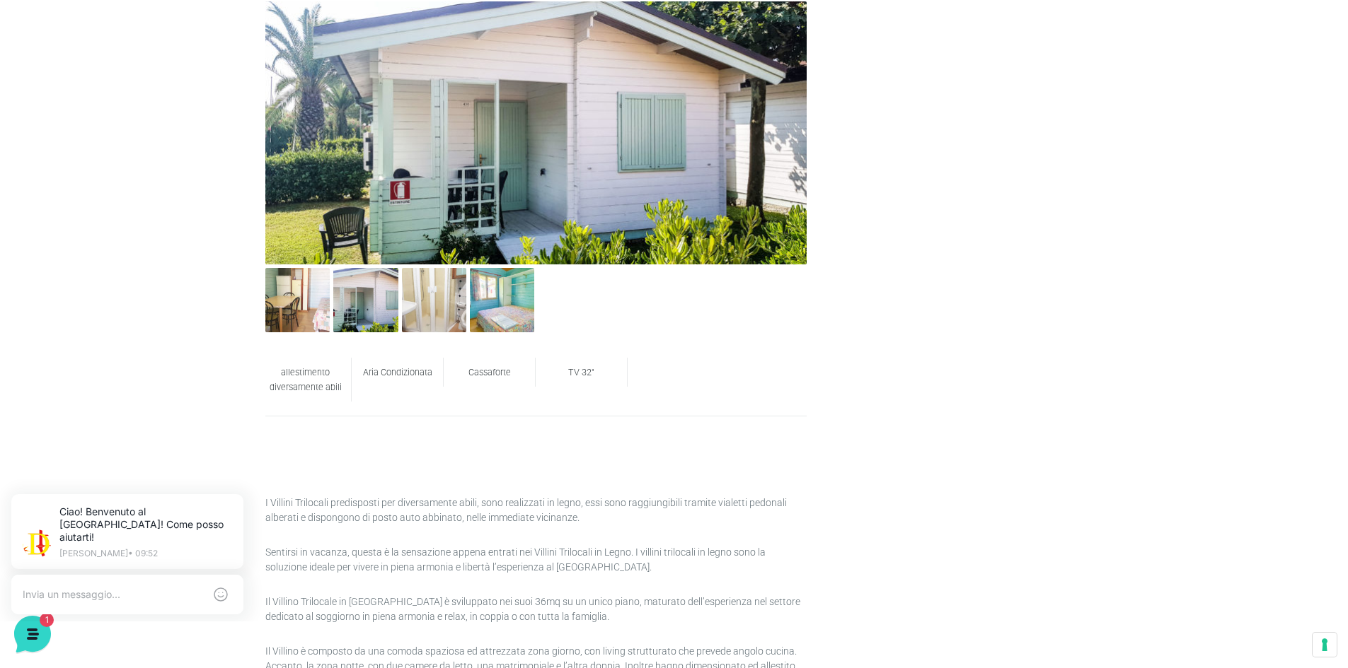
scroll to position [637, 0]
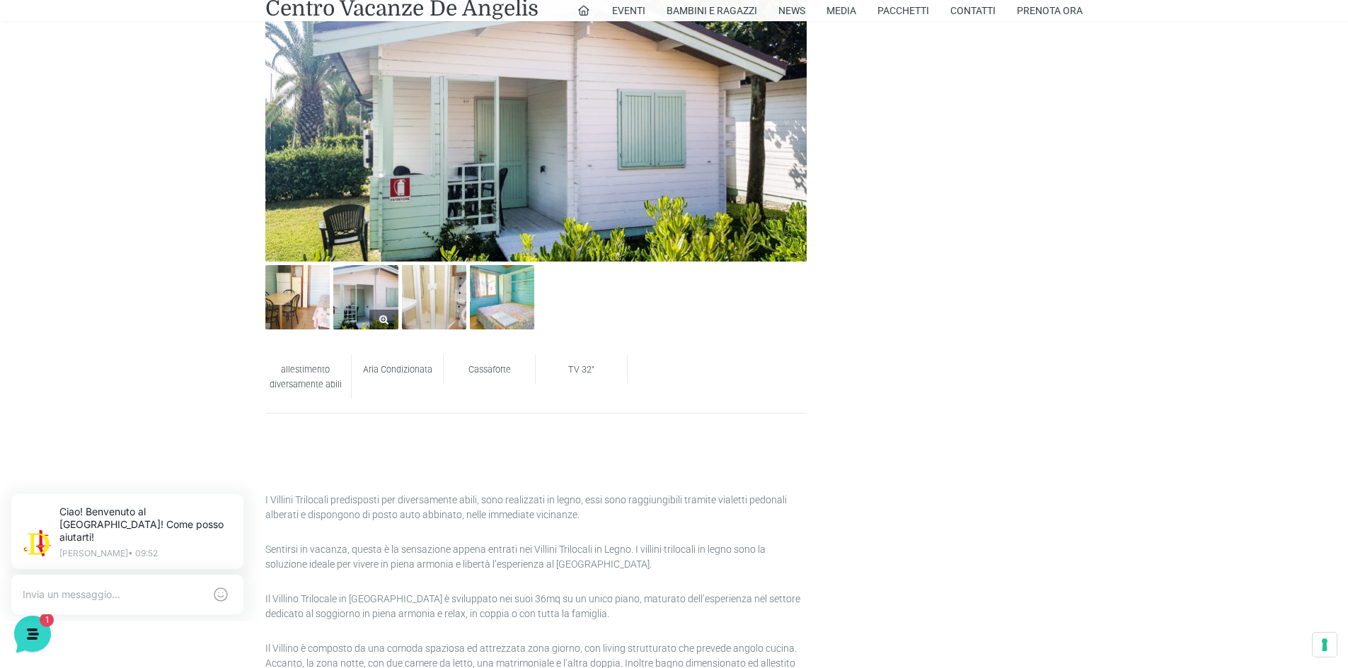
click at [368, 301] on img at bounding box center [365, 297] width 64 height 64
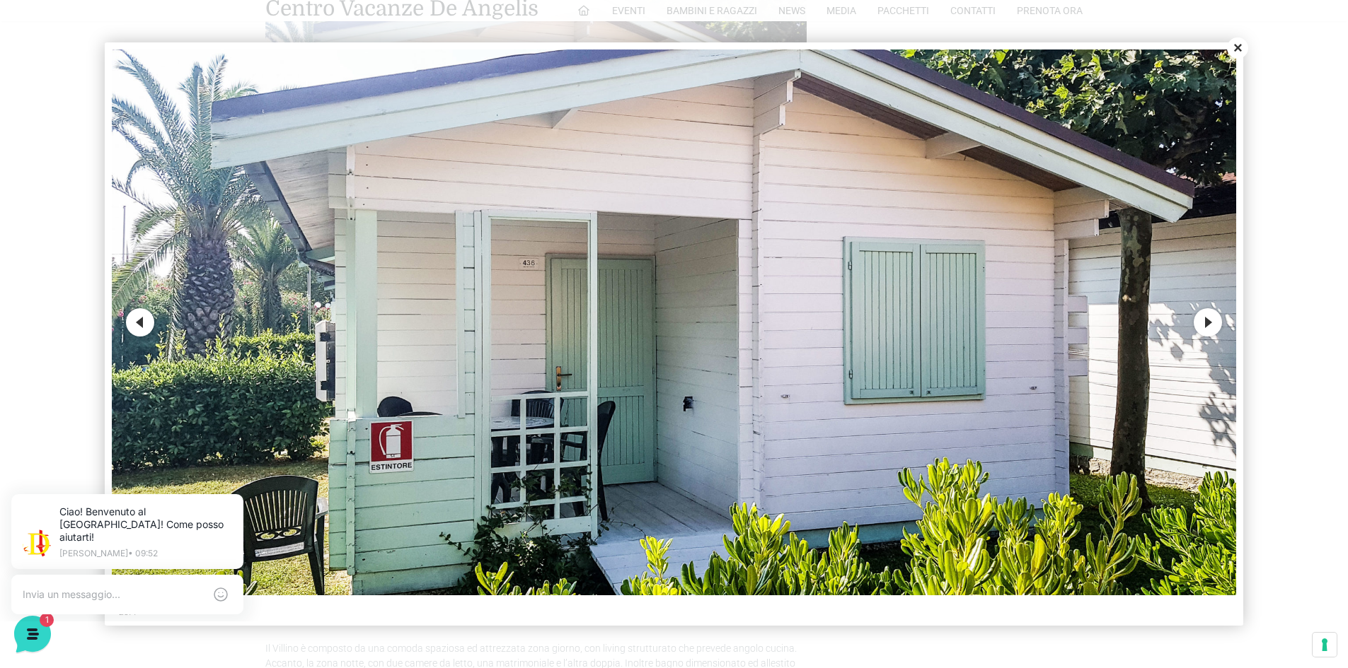
click at [1205, 320] on button "Next" at bounding box center [1207, 322] width 28 height 28
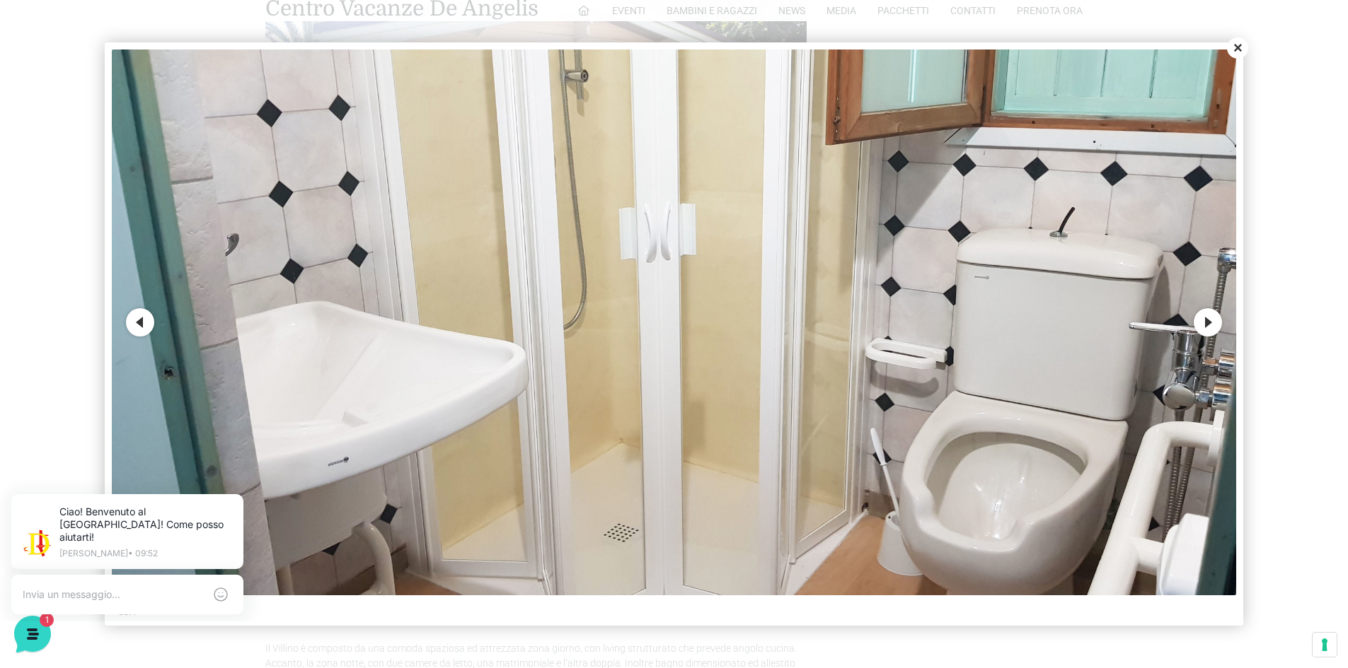
click at [1206, 320] on button "Next" at bounding box center [1207, 322] width 28 height 28
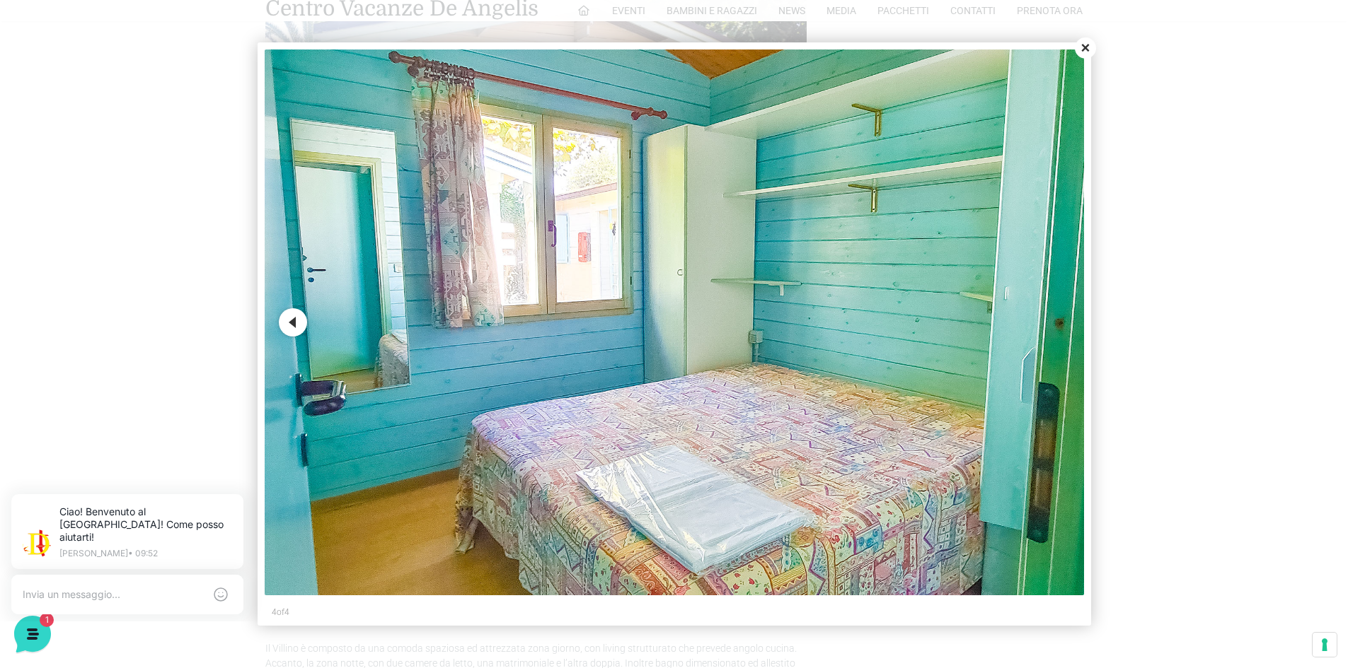
click at [1206, 320] on div at bounding box center [674, 334] width 1348 height 668
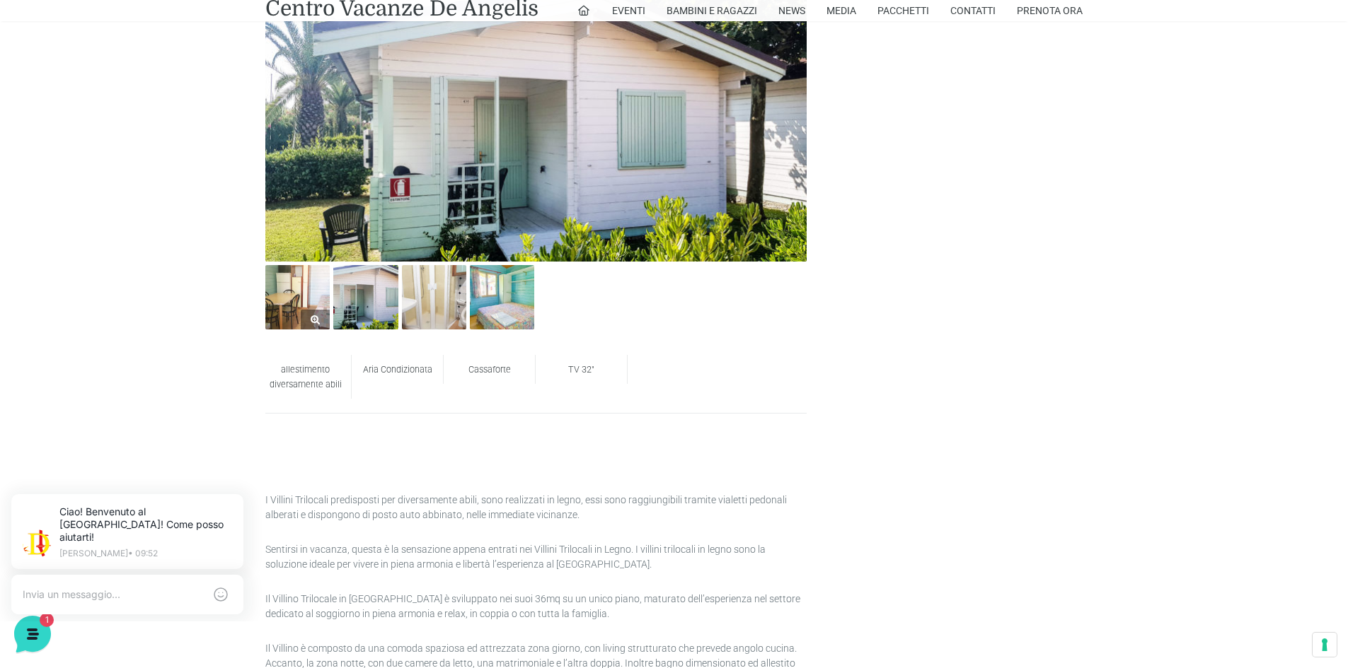
click at [294, 313] on img at bounding box center [297, 297] width 64 height 64
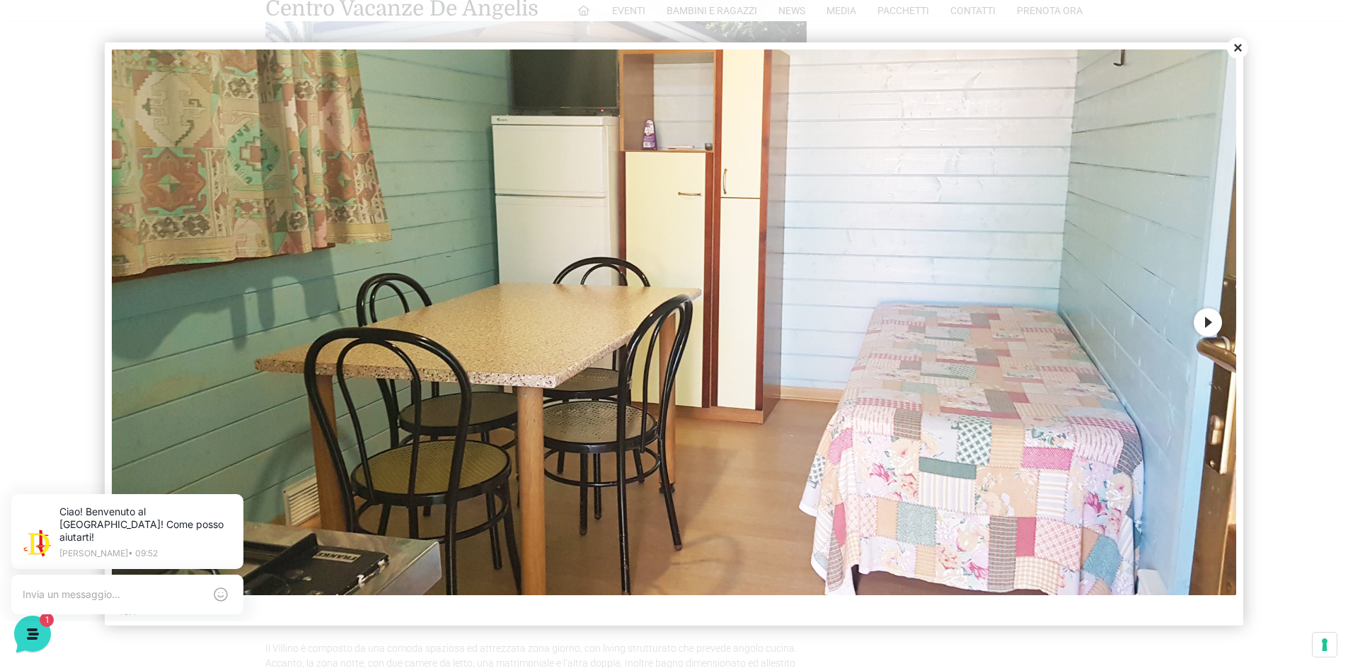
click at [1201, 323] on button "Next" at bounding box center [1207, 322] width 28 height 28
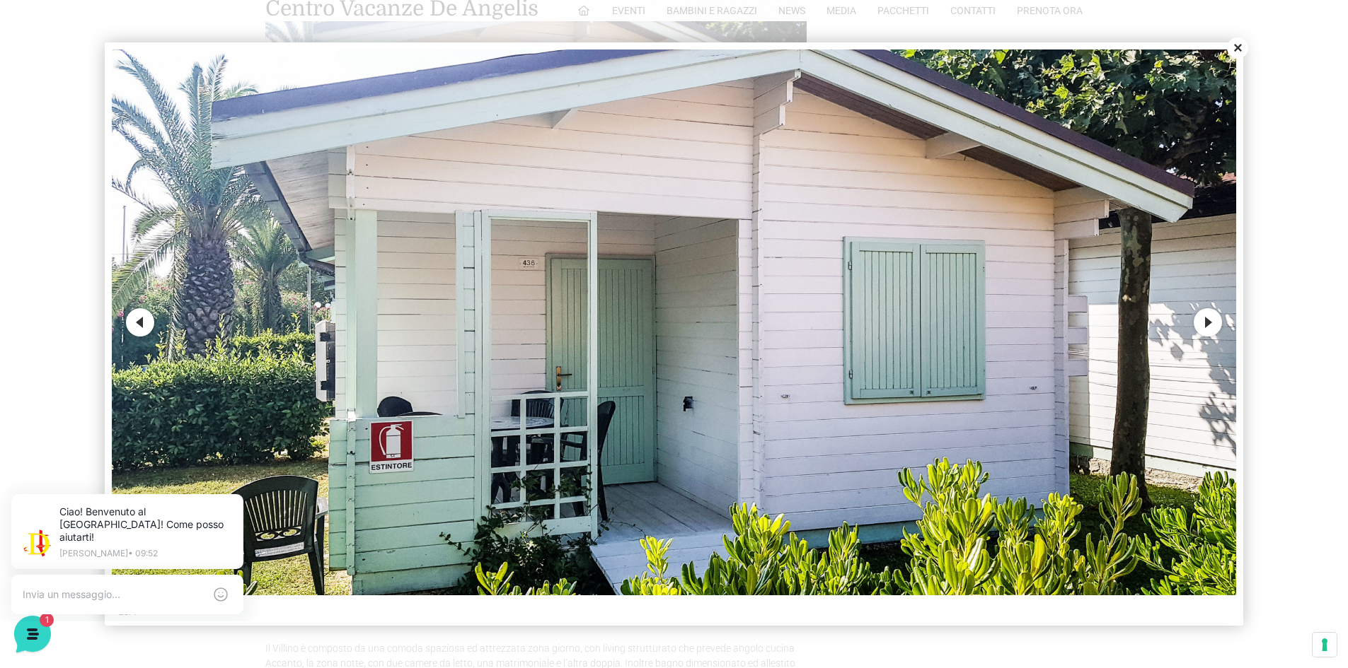
click at [1202, 323] on button "Next" at bounding box center [1207, 322] width 28 height 28
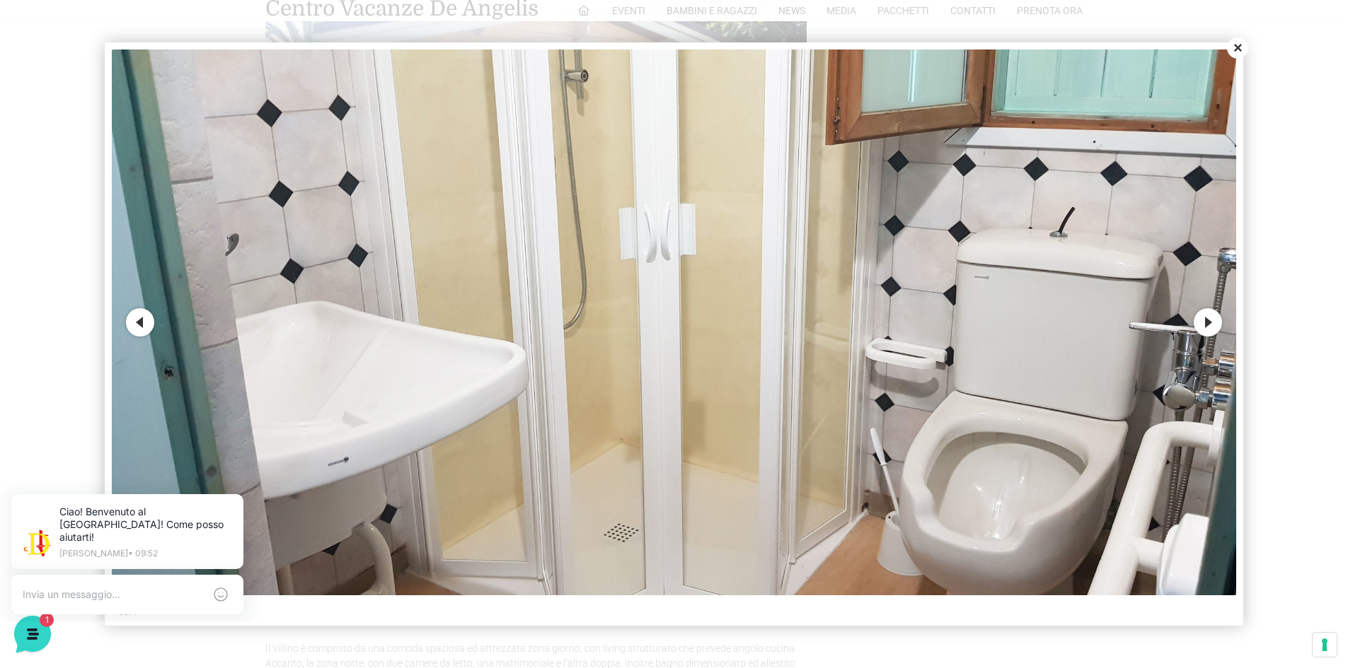
click at [1202, 323] on button "Next" at bounding box center [1207, 322] width 28 height 28
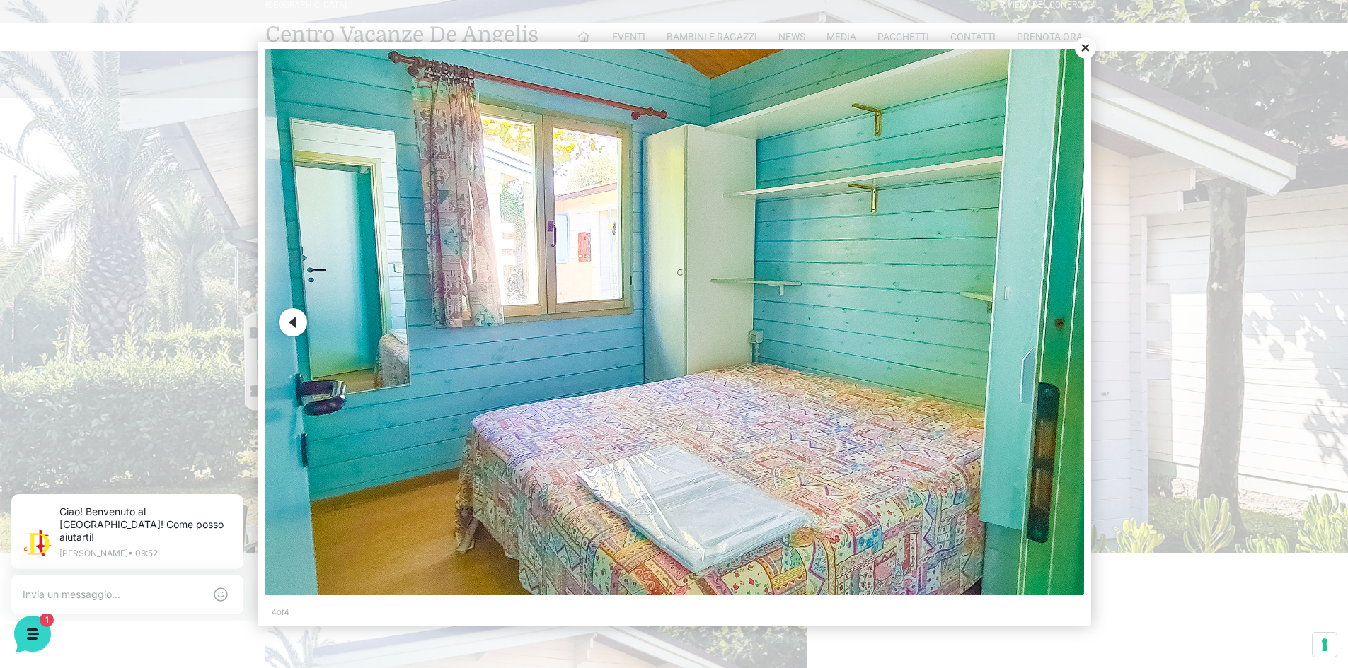
scroll to position [0, 0]
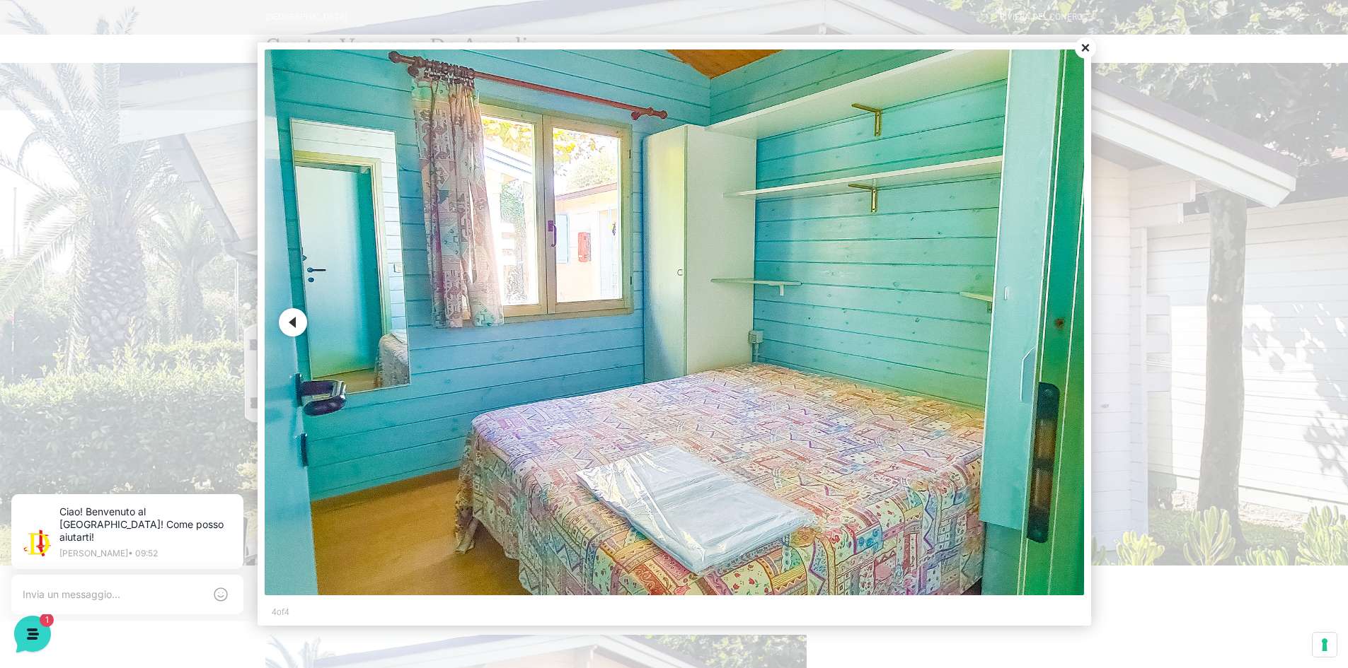
click at [1083, 42] on button "Close" at bounding box center [1085, 47] width 21 height 21
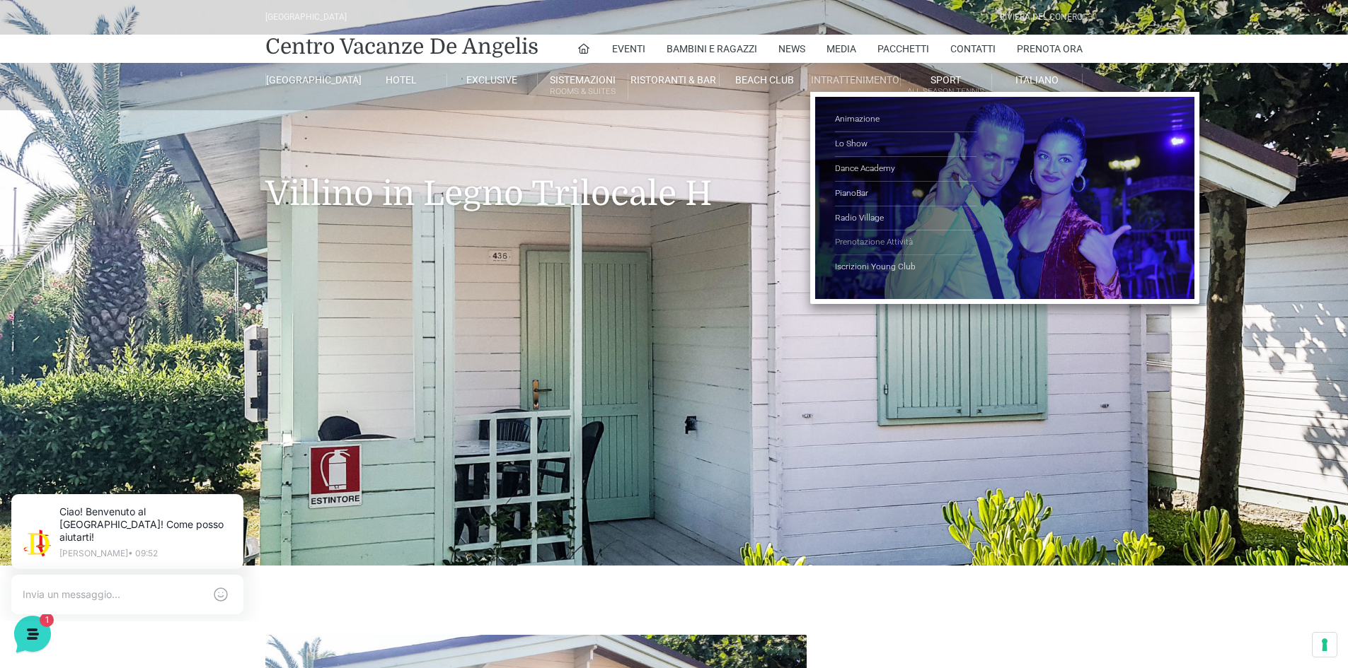
click at [877, 243] on link "Prenotazione Attività" at bounding box center [905, 243] width 141 height 25
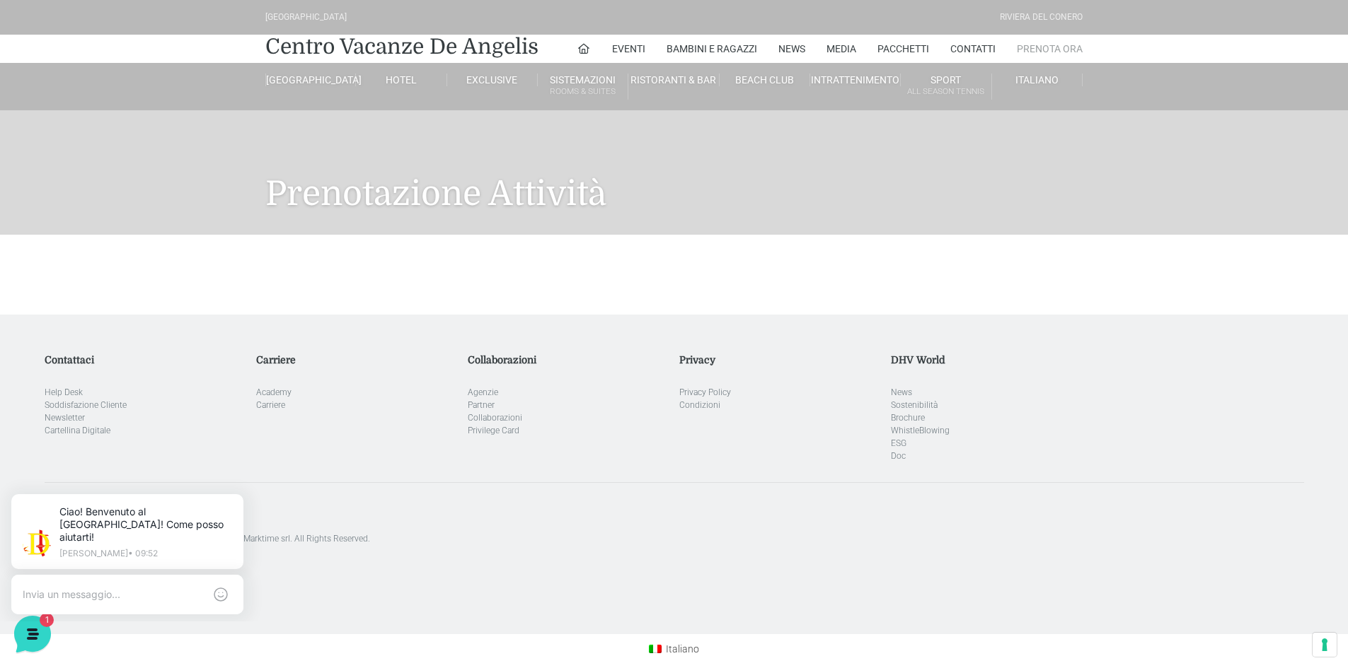
click at [1050, 48] on link "Prenota Ora" at bounding box center [1050, 49] width 66 height 28
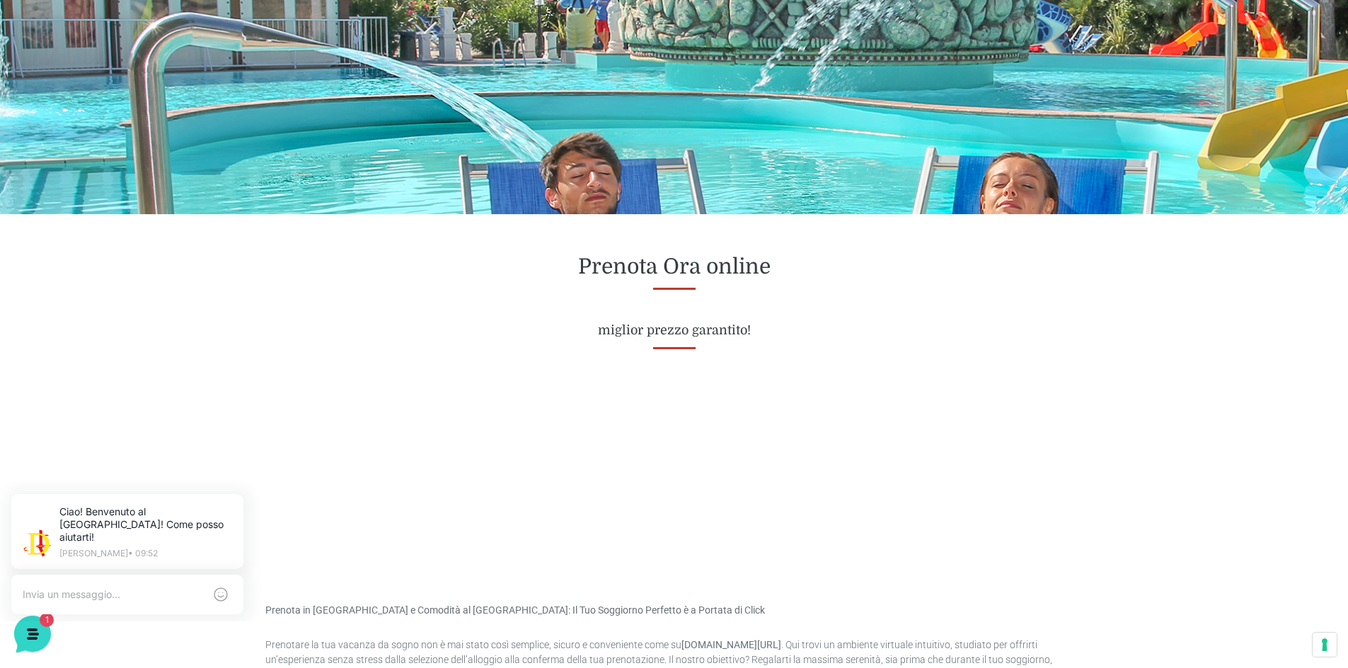
scroll to position [351, 0]
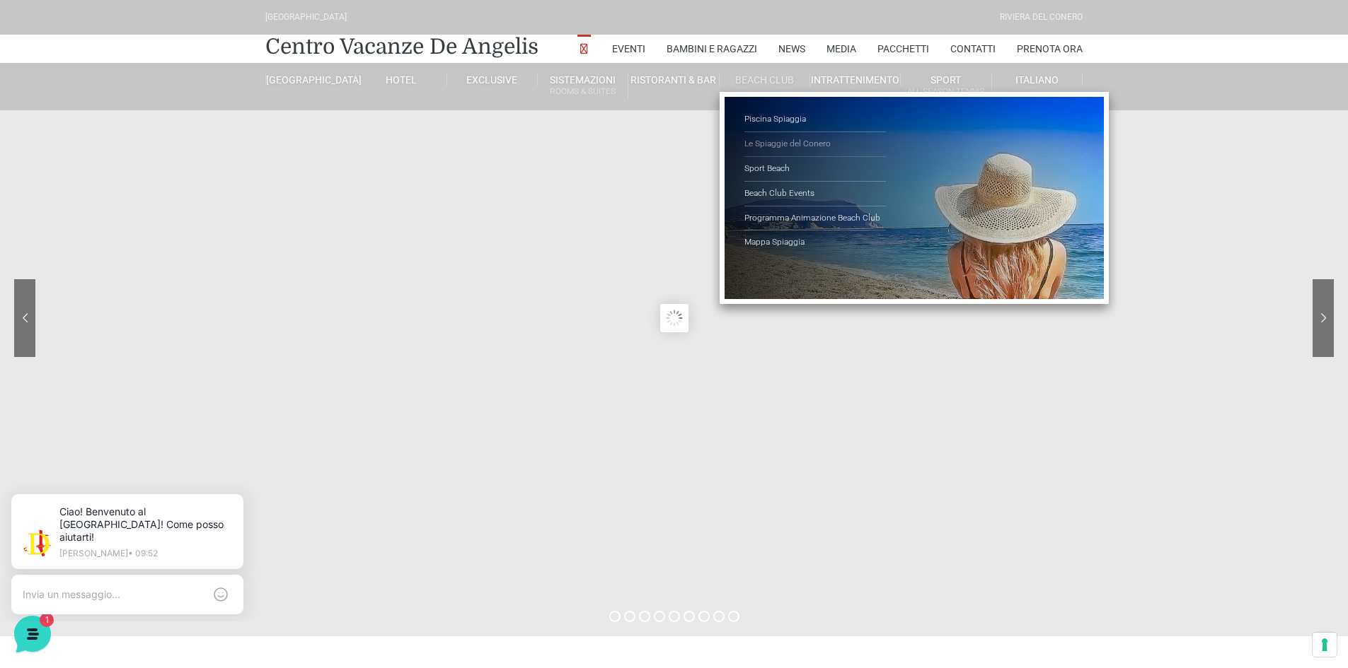
click at [769, 141] on link "Le Spiaggie del Conero" at bounding box center [814, 144] width 141 height 25
